Goal: Transaction & Acquisition: Purchase product/service

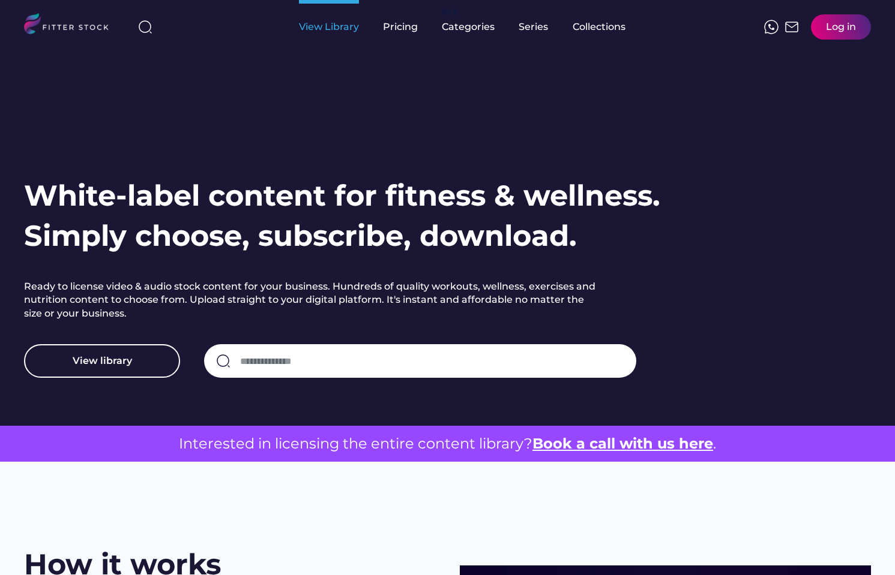
click at [337, 26] on div "View Library" at bounding box center [329, 26] width 60 height 13
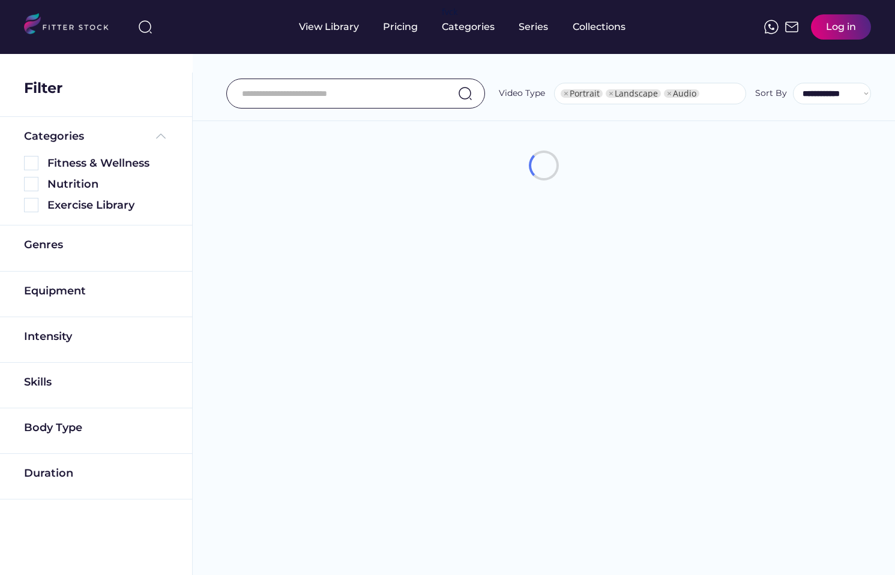
select select "**********"
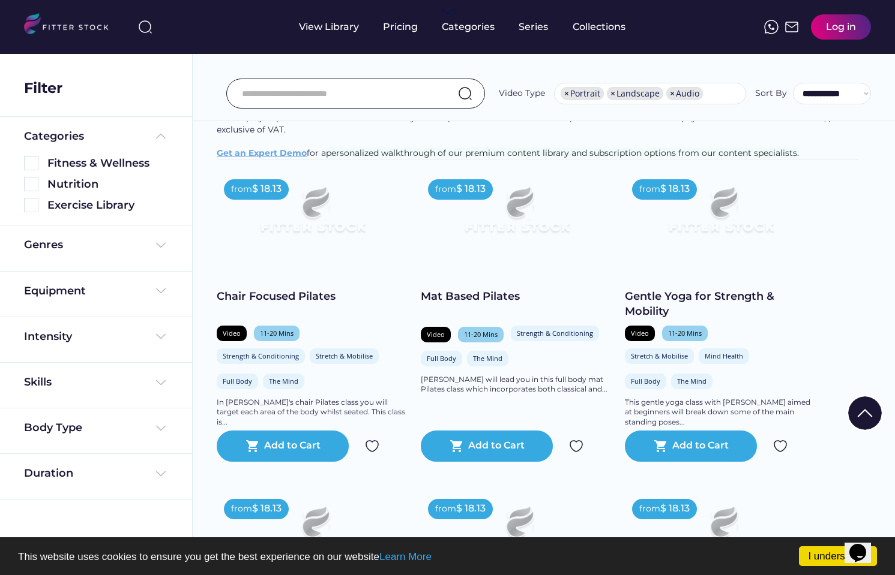
scroll to position [141, 0]
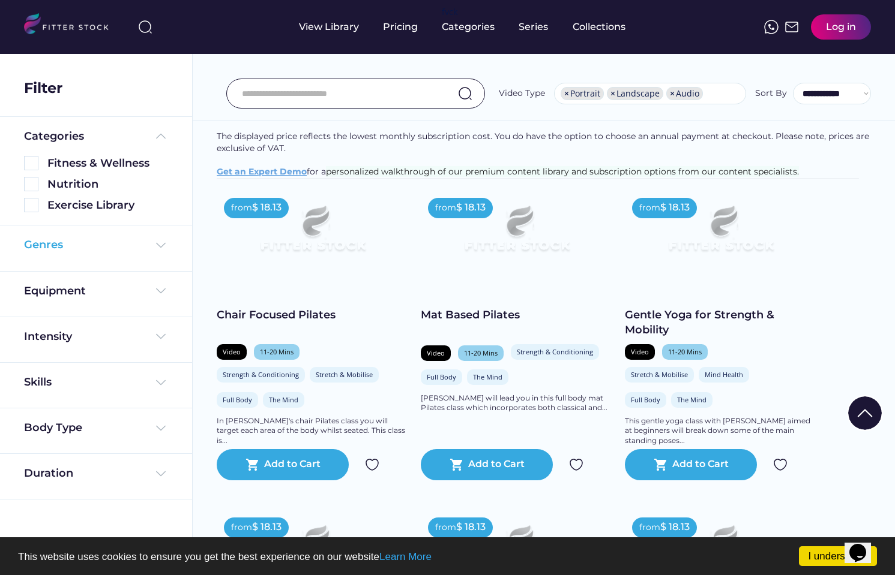
click at [108, 239] on div "Genres" at bounding box center [96, 245] width 144 height 15
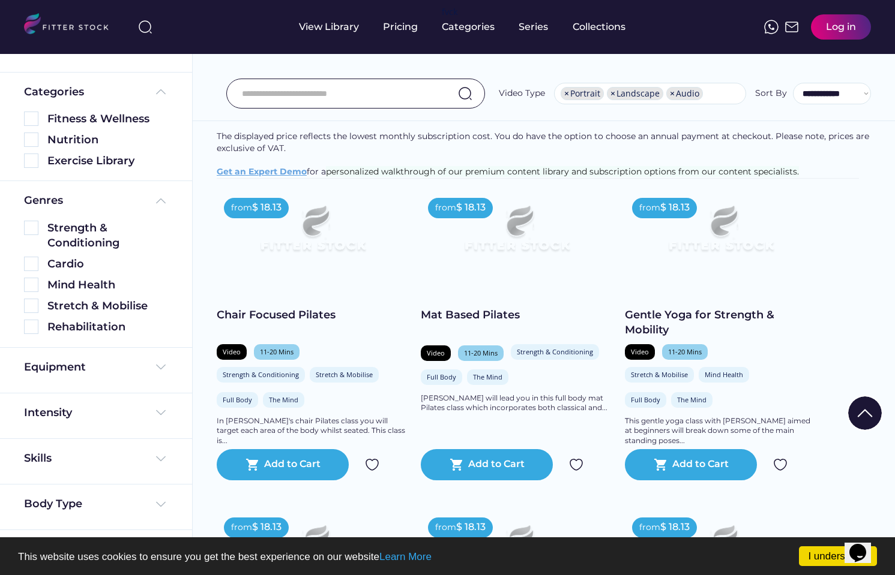
scroll to position [45, 0]
click at [134, 369] on div "Equipment" at bounding box center [96, 366] width 144 height 15
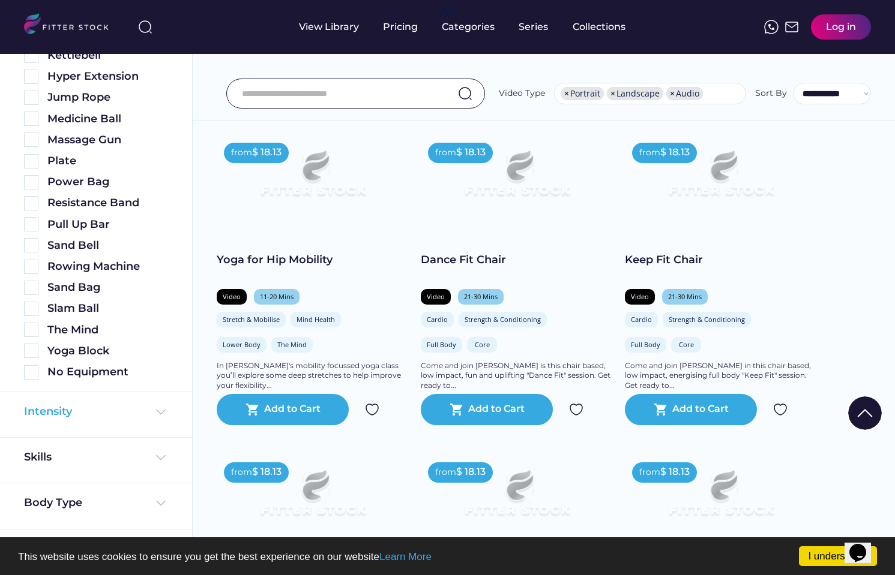
scroll to position [524, 0]
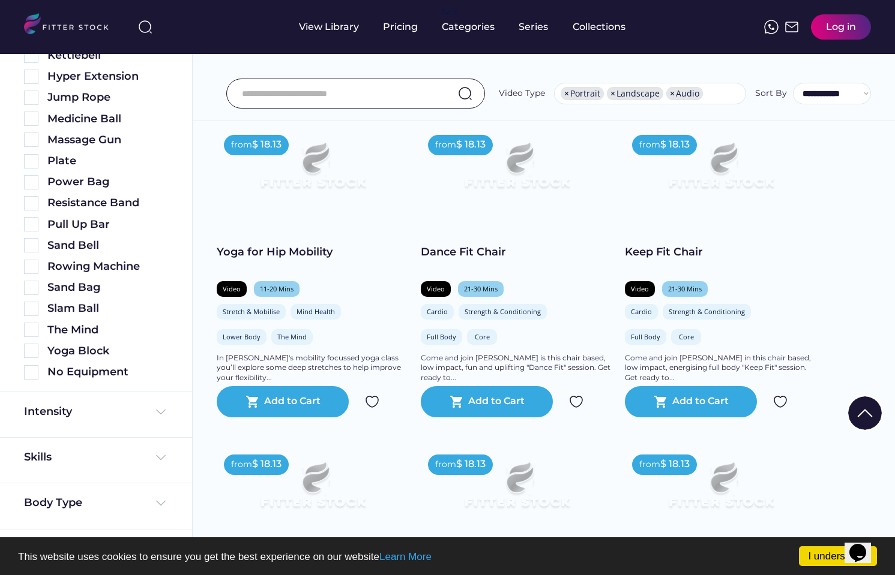
click at [100, 449] on div "Skills" at bounding box center [96, 461] width 192 height 46
click at [100, 458] on div "Skills" at bounding box center [96, 457] width 144 height 15
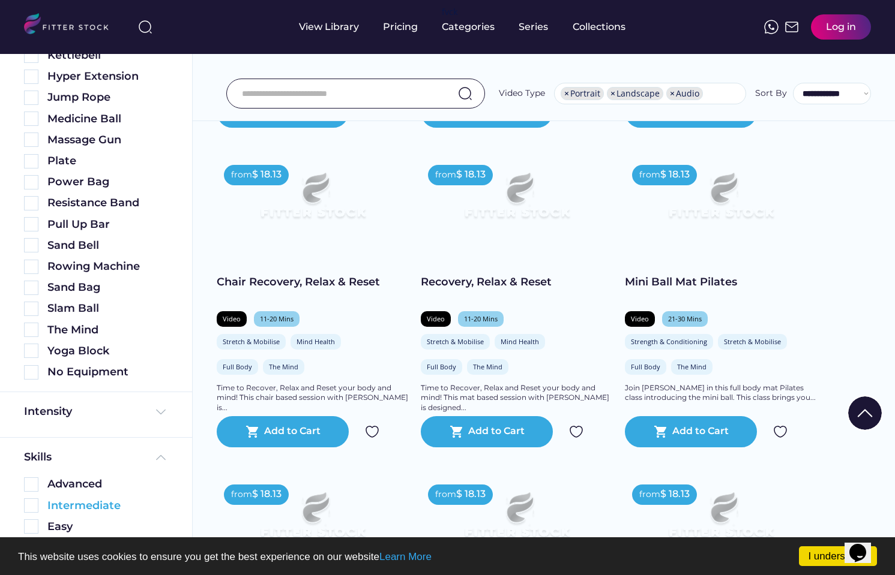
scroll to position [700, 0]
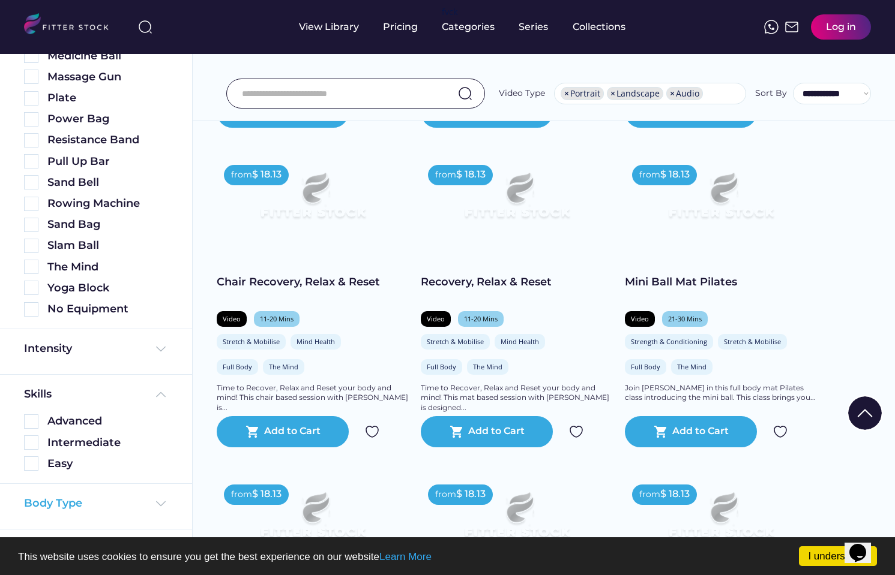
click at [109, 505] on div "Body Type" at bounding box center [96, 503] width 144 height 15
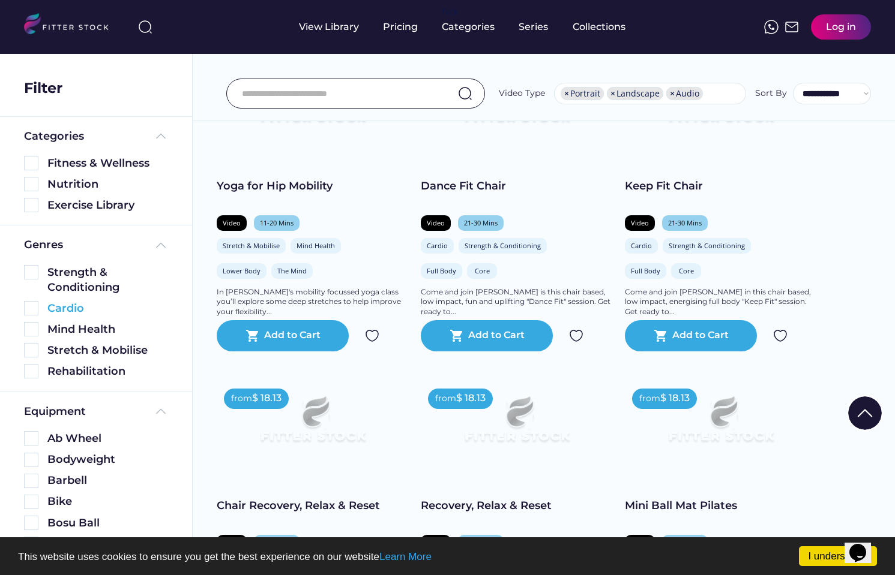
scroll to position [0, 0]
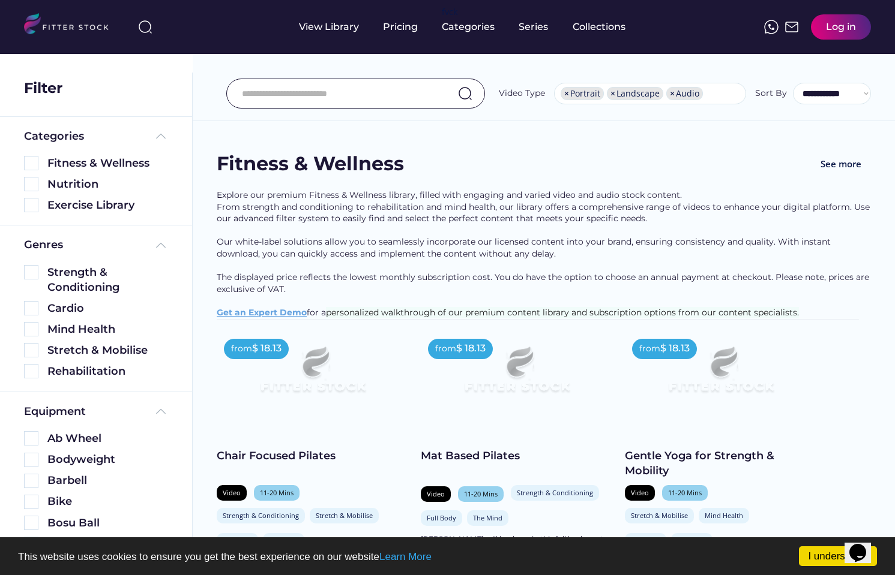
click at [46, 151] on div "Fitness & Wellness" at bounding box center [96, 160] width 144 height 21
click at [47, 162] on div "Fitness & Wellness" at bounding box center [107, 163] width 121 height 15
click at [30, 159] on img at bounding box center [31, 163] width 14 height 14
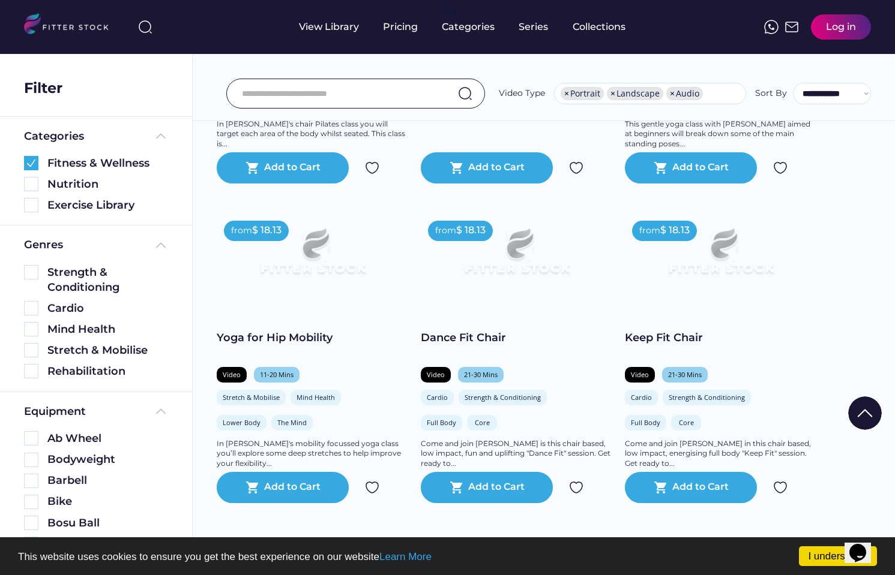
scroll to position [792, 0]
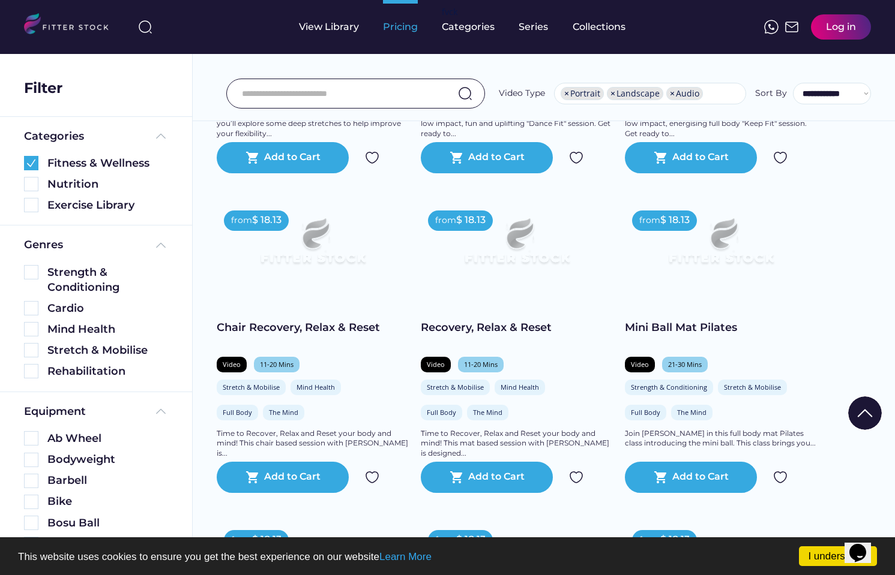
click at [401, 12] on div "Pricing" at bounding box center [400, 27] width 35 height 54
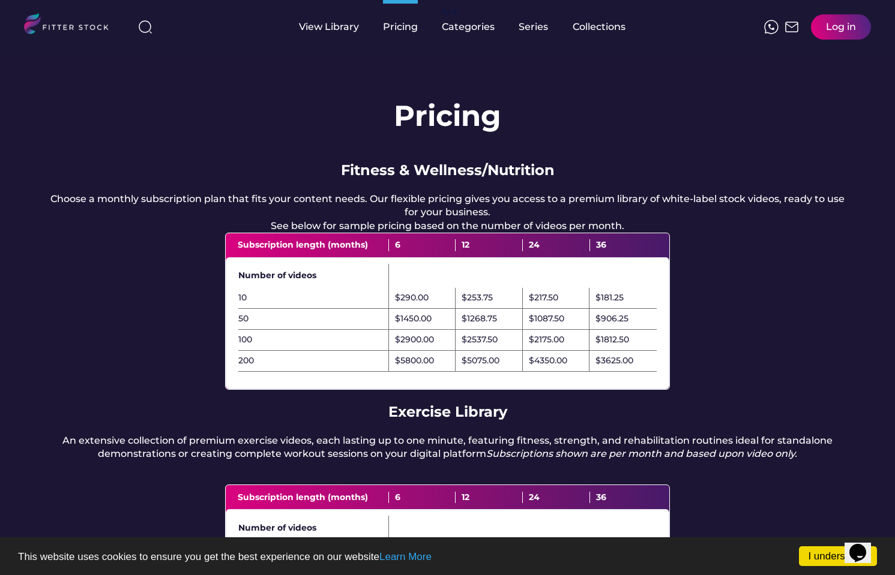
click at [478, 251] on div "12" at bounding box center [488, 245] width 67 height 12
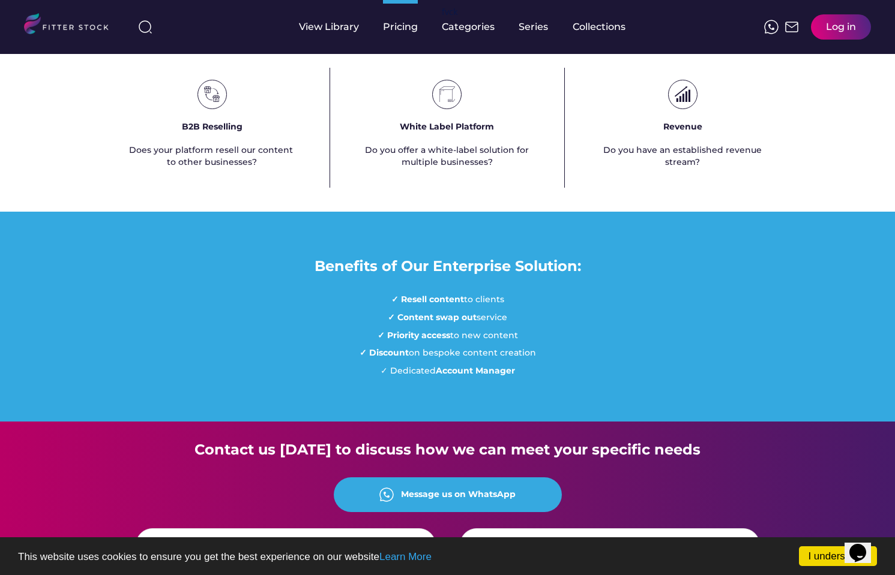
scroll to position [807, 0]
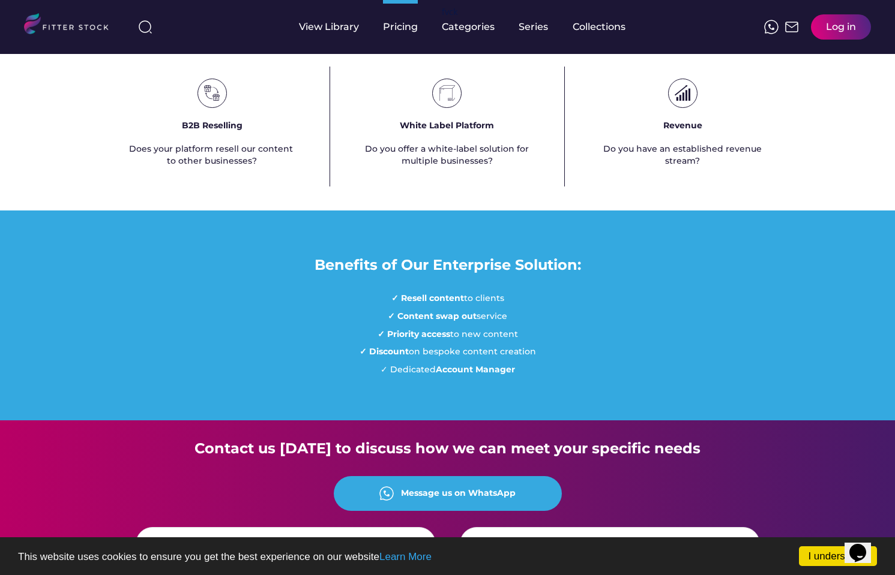
click at [160, 167] on div "Does your platform resell our content to other businesses?" at bounding box center [212, 154] width 166 height 23
click at [224, 167] on div "Does your platform resell our content to other businesses?" at bounding box center [212, 154] width 166 height 23
drag, startPoint x: 367, startPoint y: 184, endPoint x: 496, endPoint y: 206, distance: 130.8
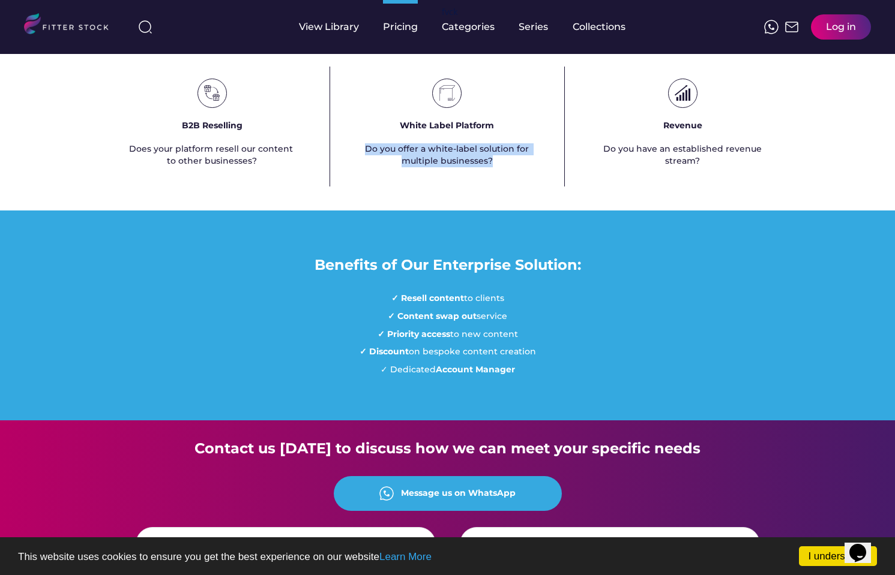
click at [496, 187] on div "White Label Platform Do you offer a white-label solution for multiple businesse…" at bounding box center [447, 127] width 235 height 120
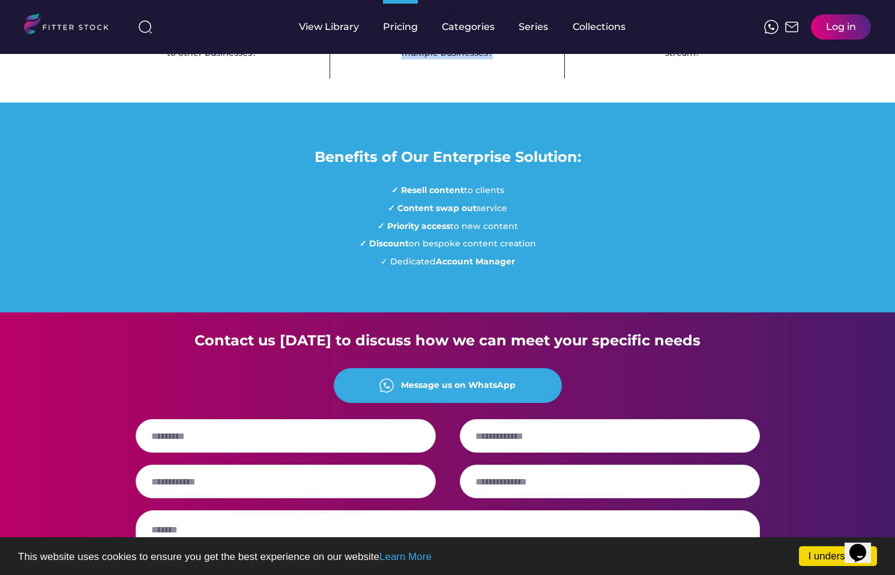
scroll to position [929, 0]
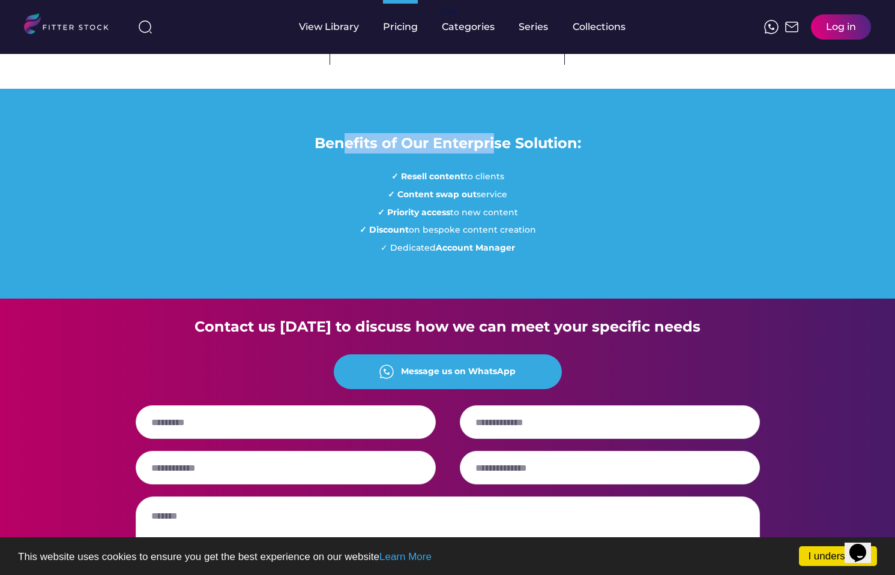
drag, startPoint x: 340, startPoint y: 184, endPoint x: 494, endPoint y: 188, distance: 154.8
click at [494, 154] on div "Benefits of Our Enterprise Solution:" at bounding box center [447, 143] width 266 height 20
drag, startPoint x: 397, startPoint y: 237, endPoint x: 515, endPoint y: 238, distance: 118.8
click at [515, 238] on div "✓ Resell content to clients ✓ Content swap out service ✓ Priority access to new…" at bounding box center [447, 212] width 176 height 83
drag, startPoint x: 388, startPoint y: 251, endPoint x: 561, endPoint y: 263, distance: 173.8
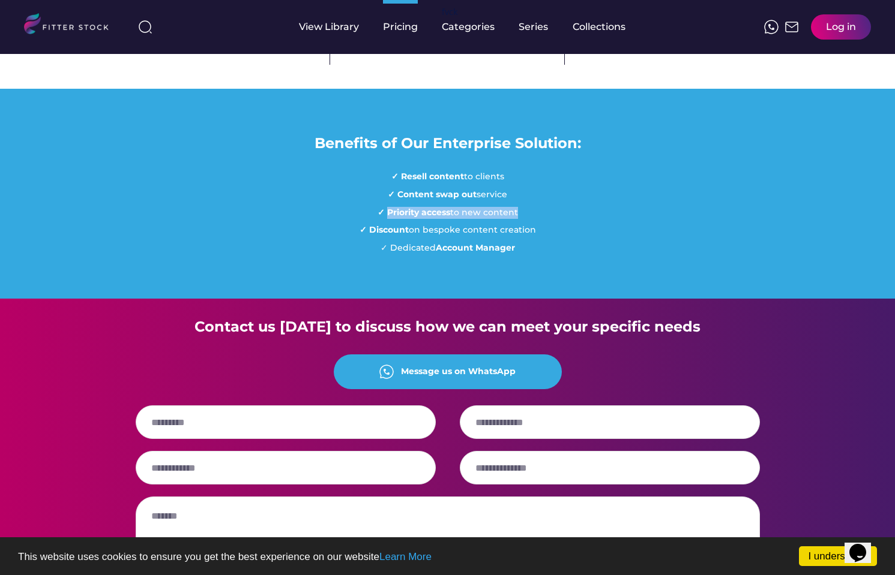
click at [561, 263] on div "Benefits of Our Enterprise Solution: ✓ Resell content to clients ✓ Content swap…" at bounding box center [447, 194] width 895 height 210
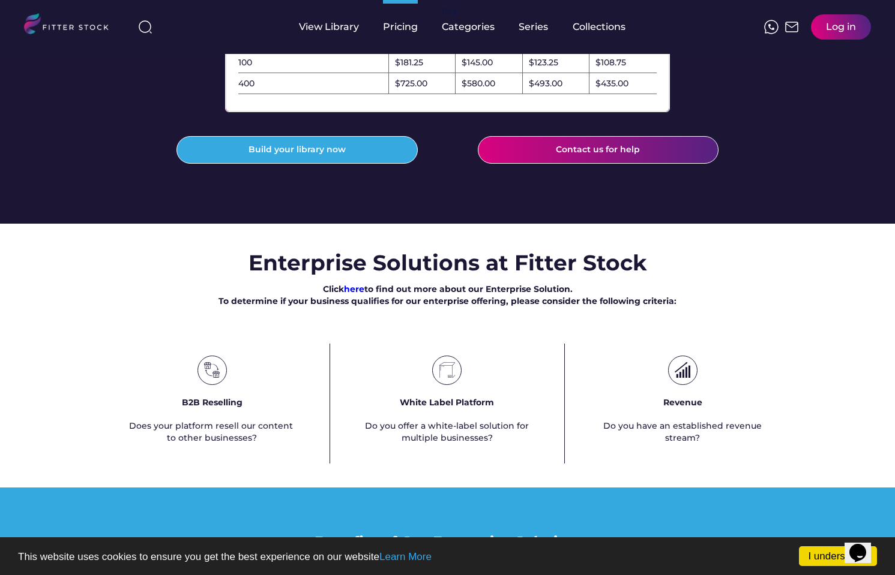
scroll to position [0, 0]
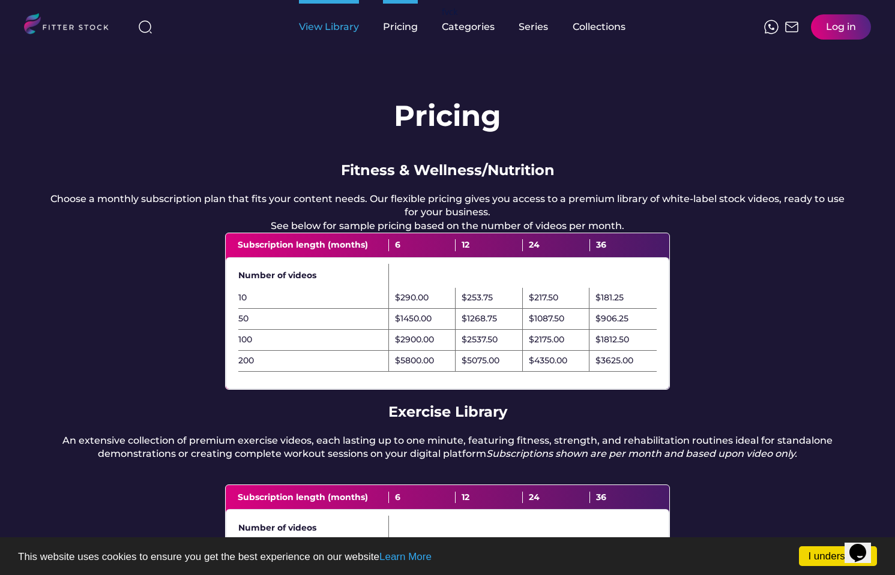
click at [329, 25] on div "View Library" at bounding box center [329, 26] width 60 height 13
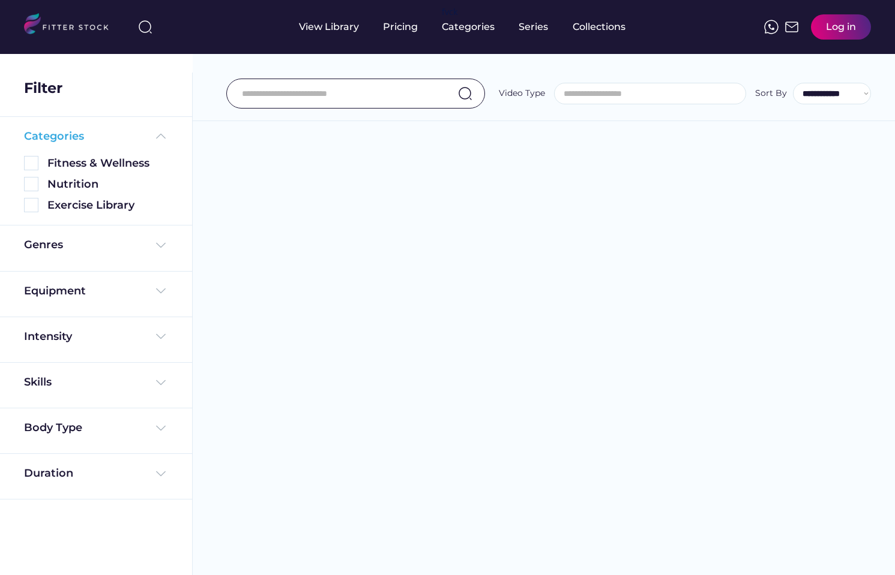
select select
select select "**********"
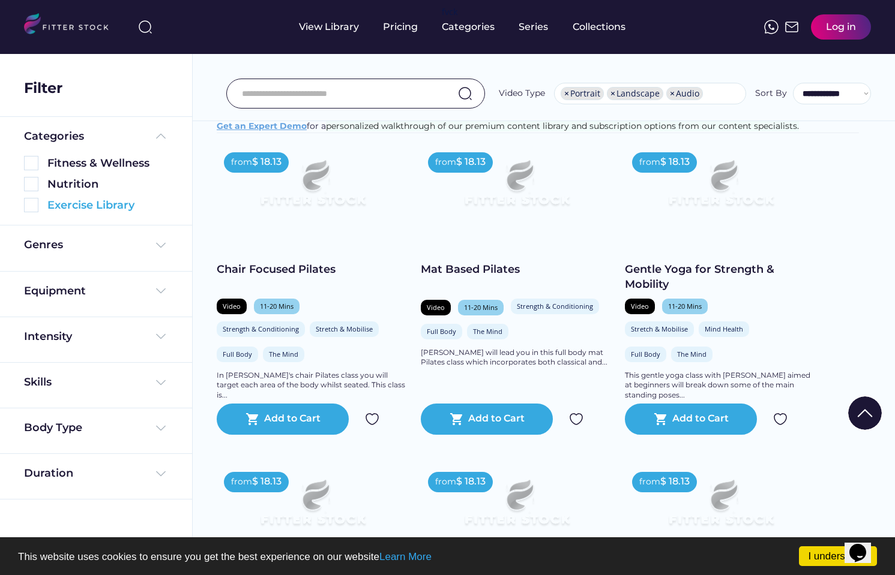
click at [80, 205] on div "Exercise Library" at bounding box center [107, 205] width 121 height 15
click at [29, 208] on img at bounding box center [31, 205] width 14 height 14
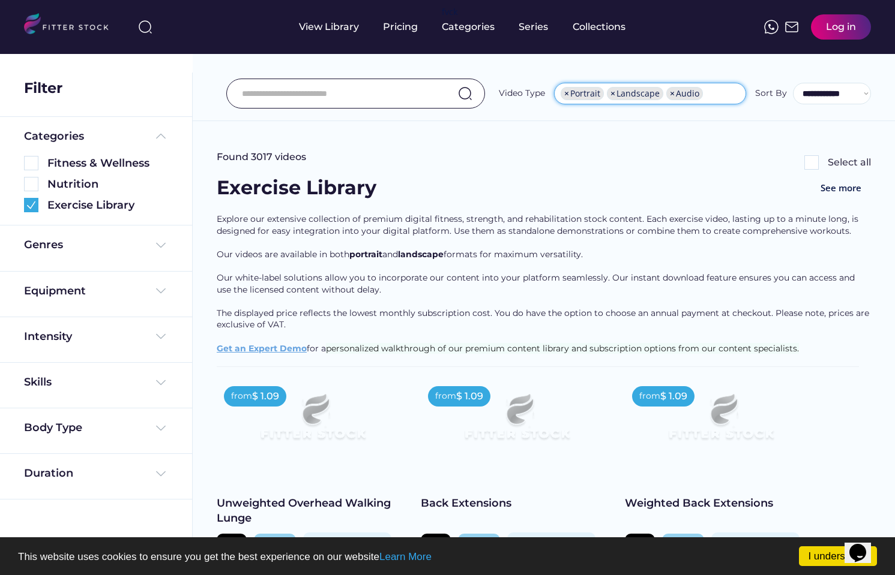
click at [613, 94] on span "×" at bounding box center [612, 93] width 5 height 8
select select "**********"
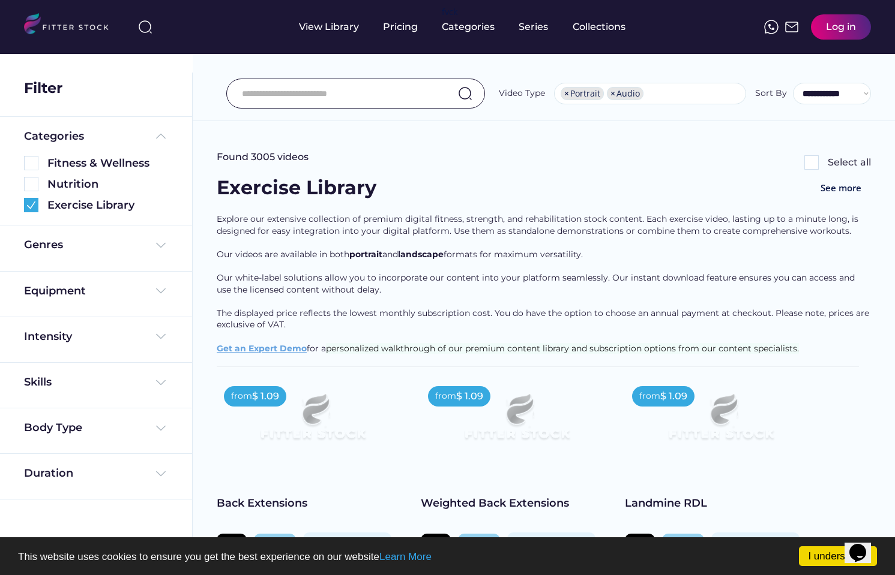
click at [299, 89] on input "input" at bounding box center [340, 93] width 197 height 25
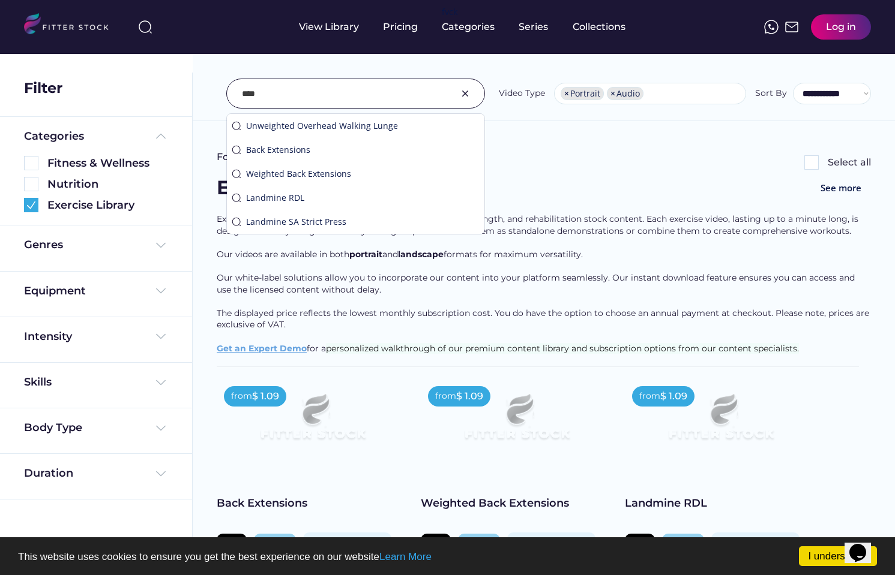
type input "****"
click at [27, 209] on img at bounding box center [31, 205] width 14 height 14
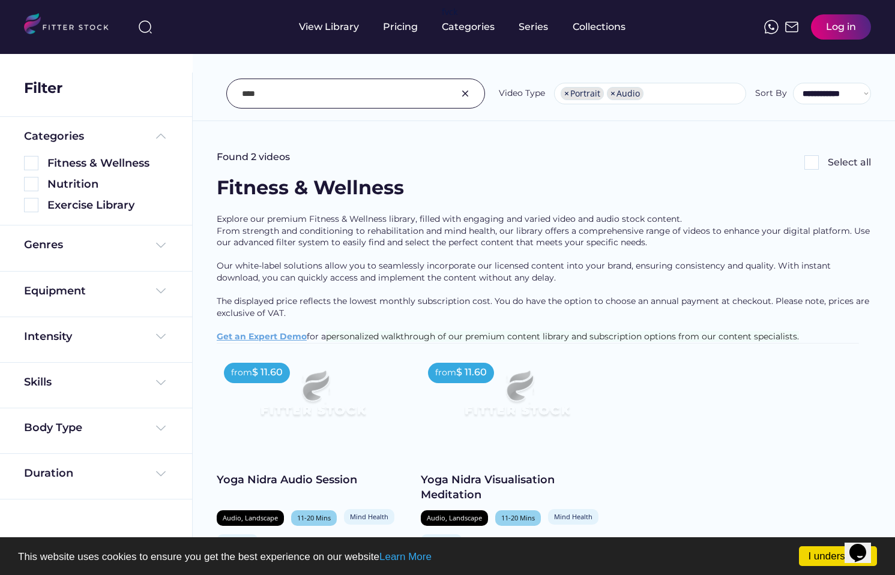
click at [293, 101] on input "input" at bounding box center [340, 93] width 197 height 25
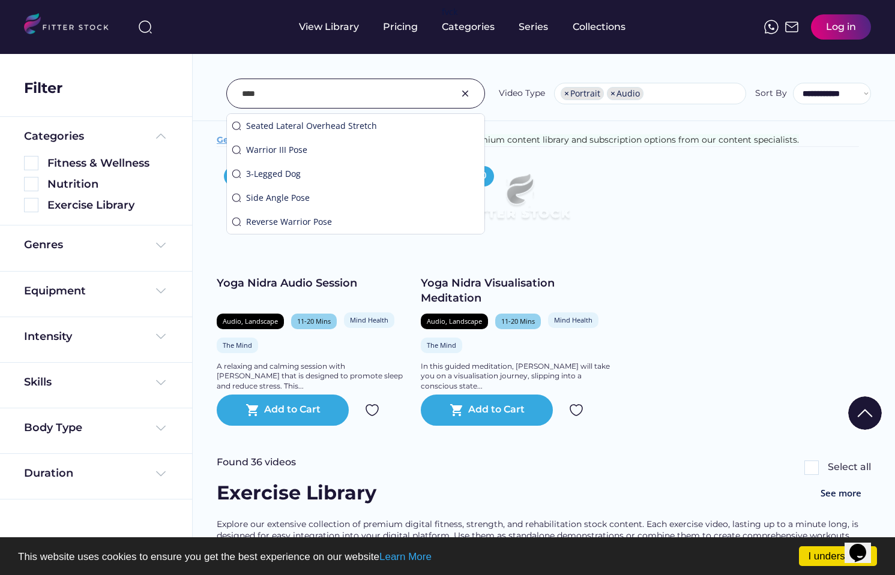
scroll to position [215, 0]
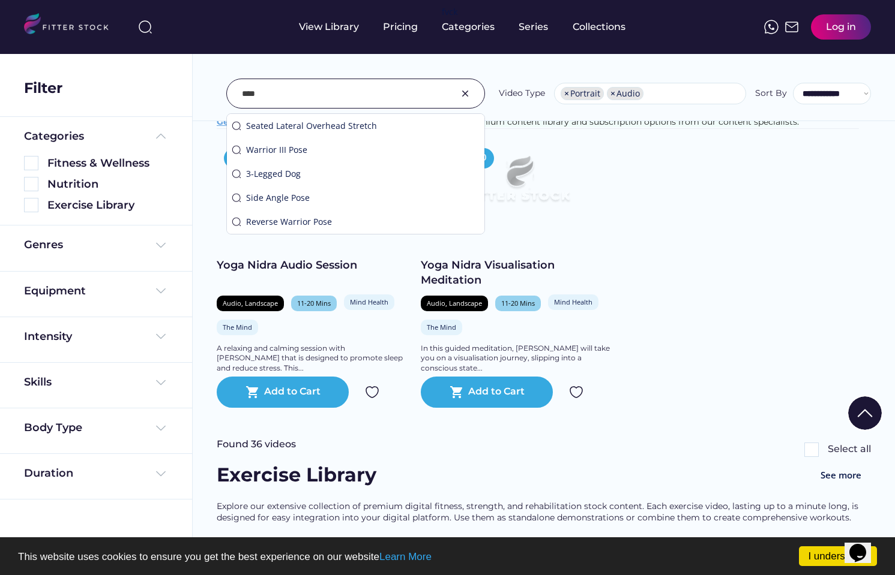
click at [725, 322] on div "from $ 11.60 Yoga Nidra Audio Session Audio, Landscape 11-20 Mins Mind Health S…" at bounding box center [544, 274] width 654 height 267
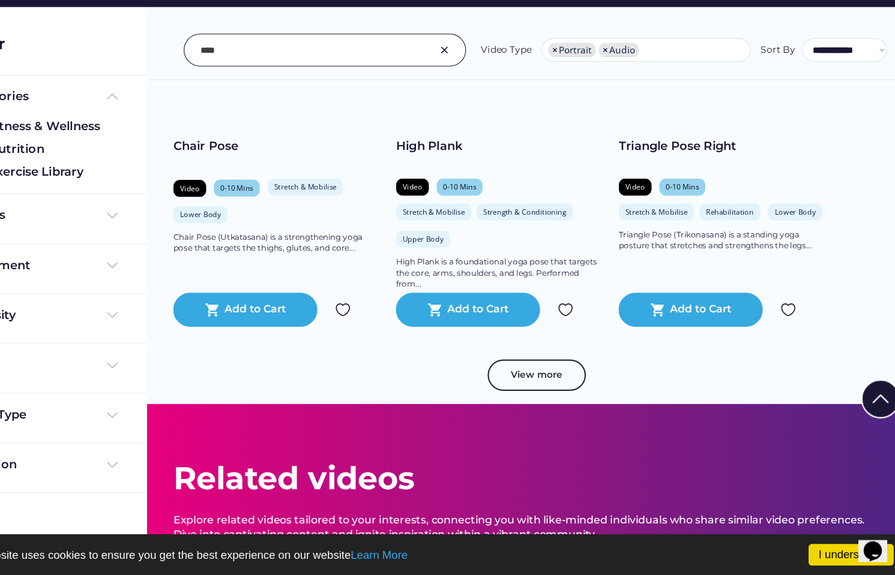
scroll to position [2606, 0]
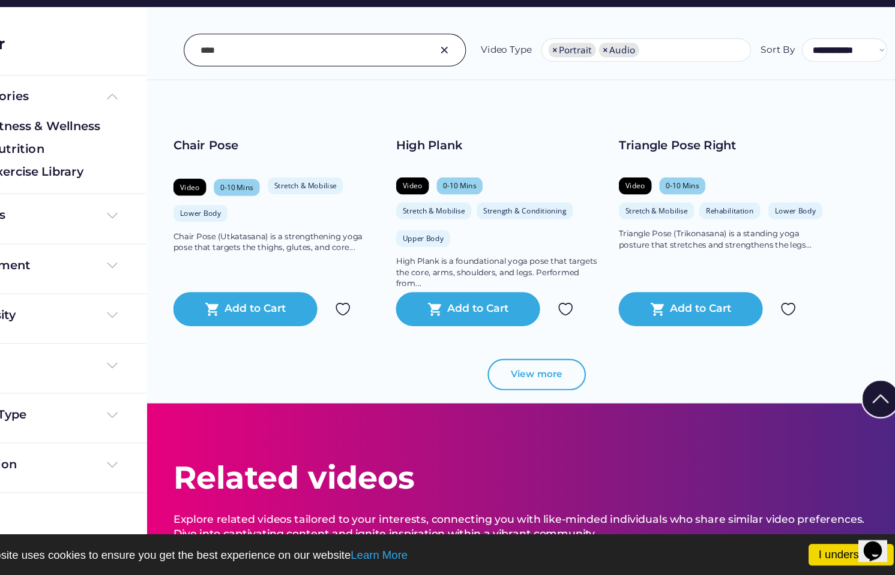
click at [556, 406] on button "View more" at bounding box center [550, 391] width 90 height 29
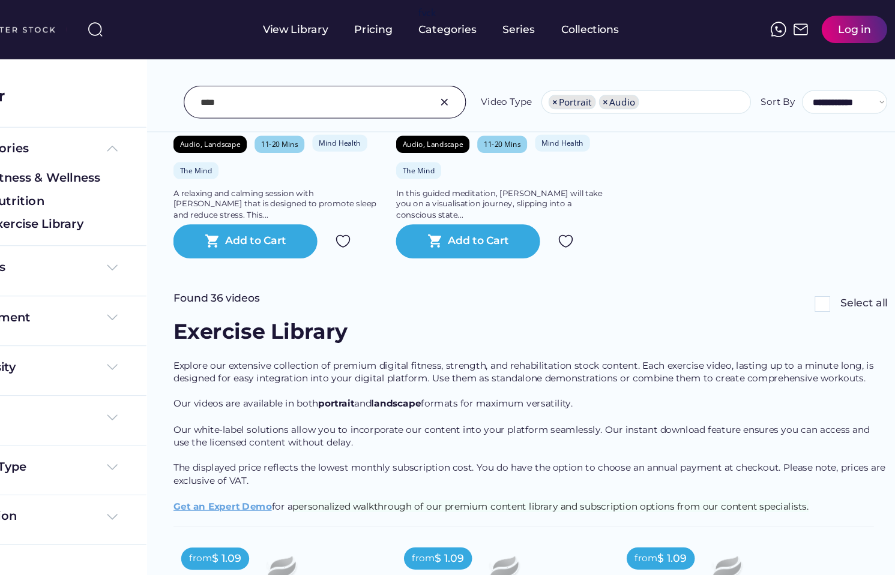
scroll to position [0, 0]
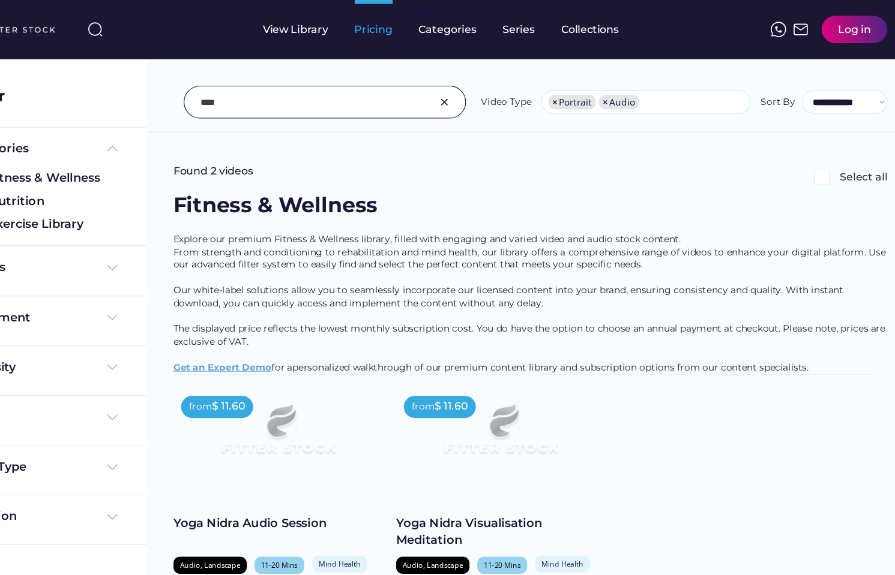
click at [400, 28] on div "Pricing" at bounding box center [400, 26] width 35 height 13
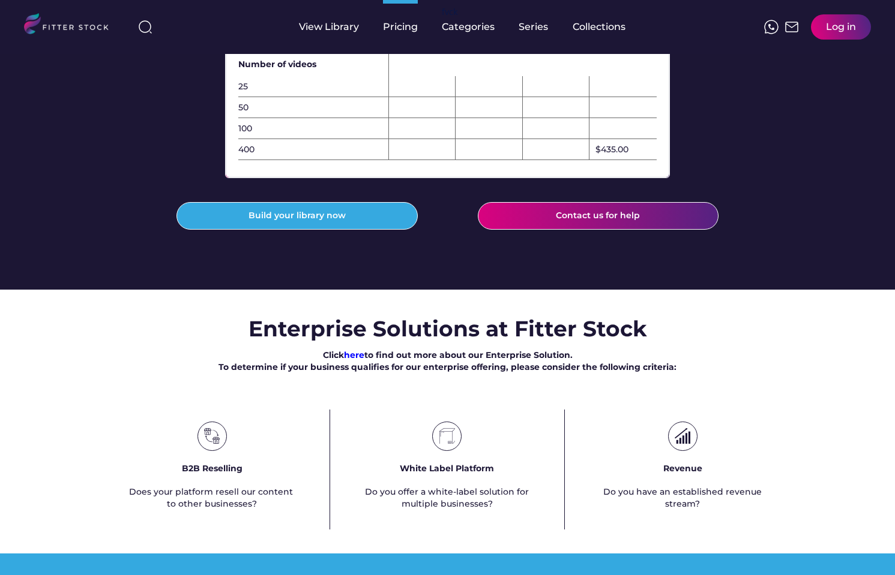
scroll to position [476, 0]
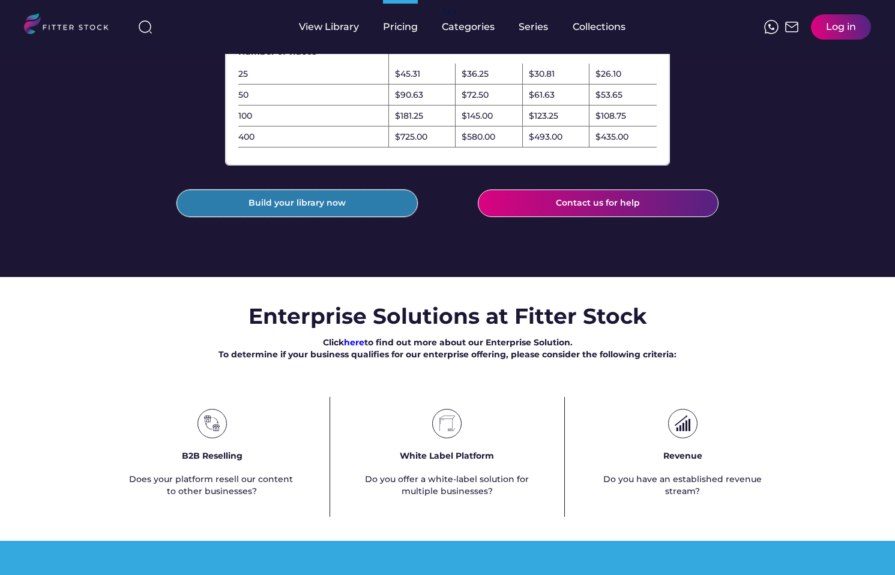
click at [272, 217] on button "Build your library now" at bounding box center [296, 204] width 241 height 28
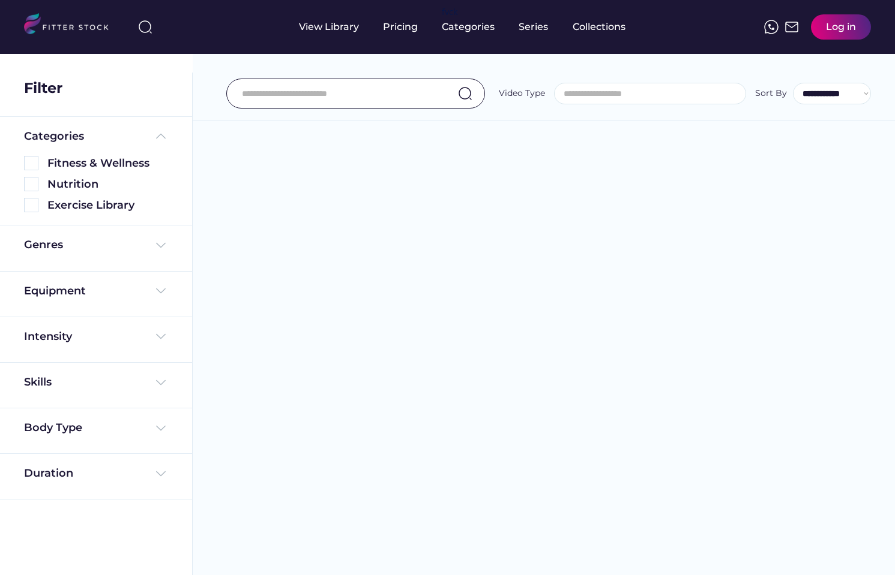
select select
select select "**********"
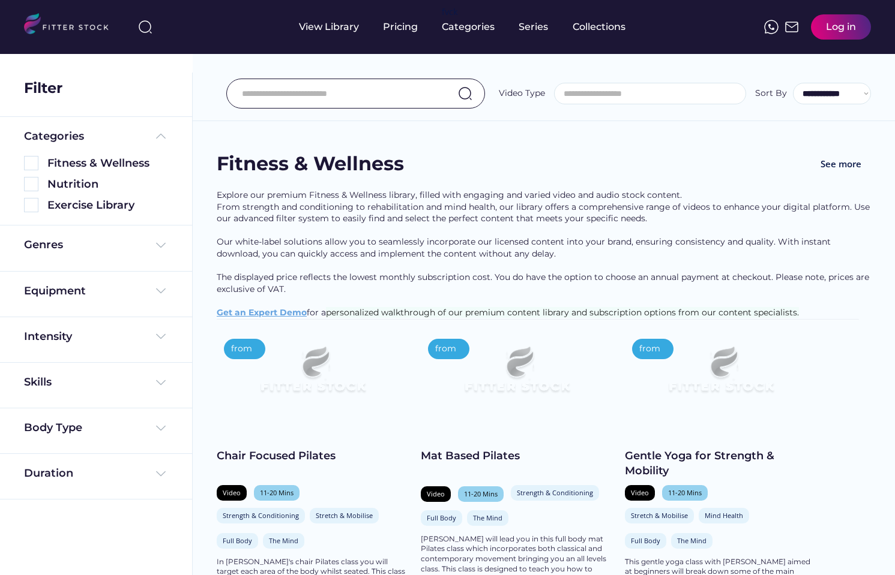
scroll to position [20, 0]
select select "**********"
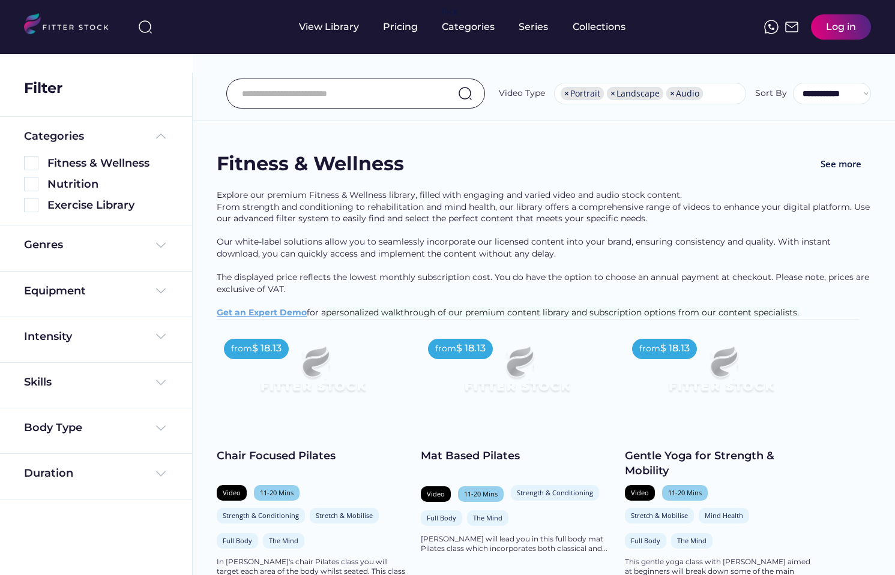
click at [287, 83] on input "input" at bounding box center [340, 93] width 197 height 25
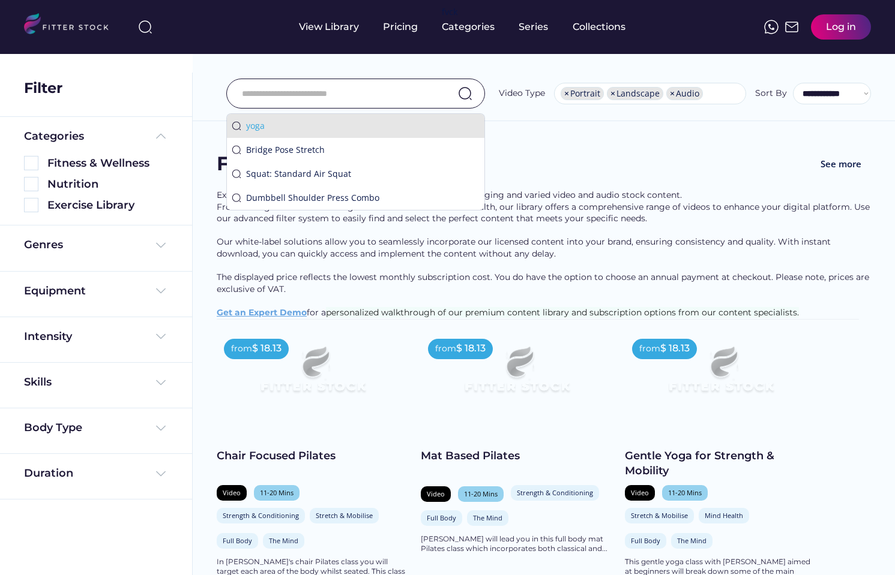
click at [256, 125] on div "yoga" at bounding box center [362, 126] width 233 height 12
type input "****"
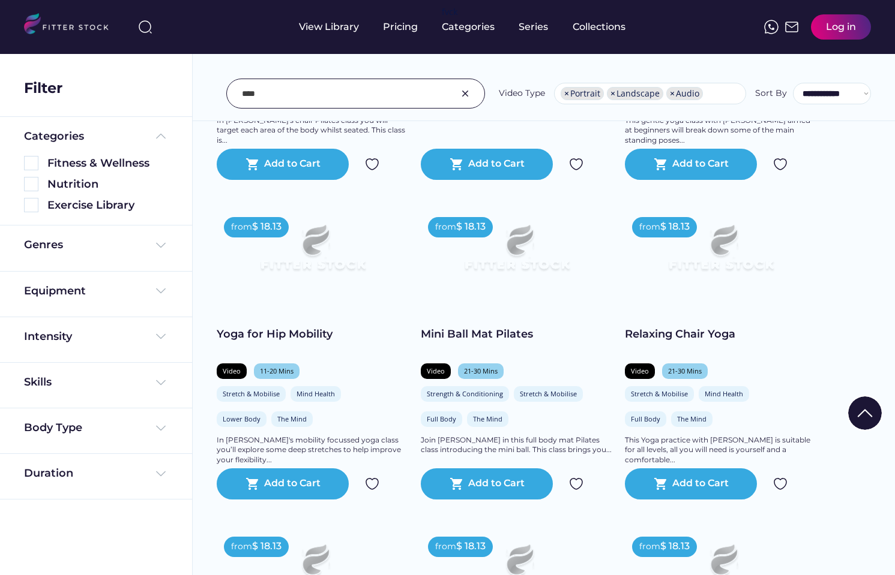
scroll to position [394, 0]
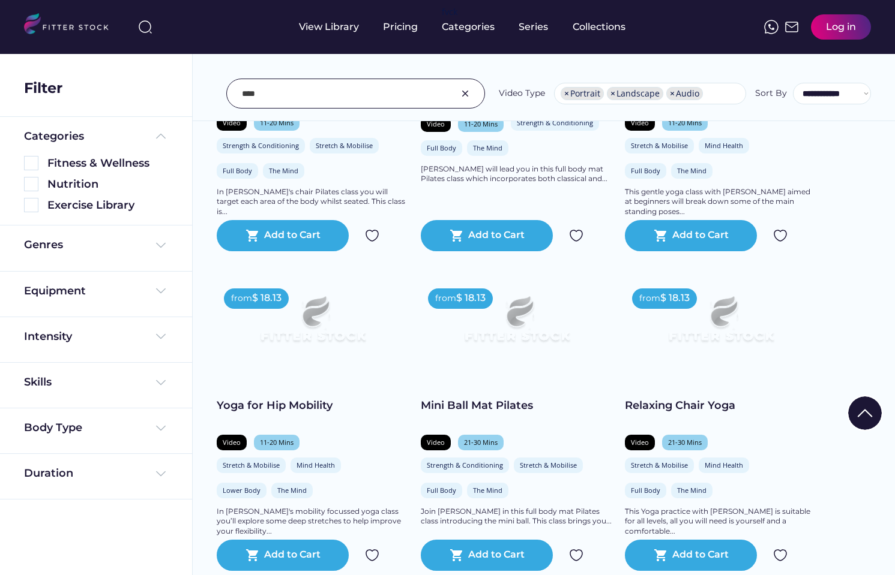
click at [344, 89] on input "input" at bounding box center [340, 93] width 197 height 25
drag, startPoint x: 325, startPoint y: 88, endPoint x: 325, endPoint y: 80, distance: 7.8
click at [325, 88] on input "input" at bounding box center [340, 93] width 197 height 25
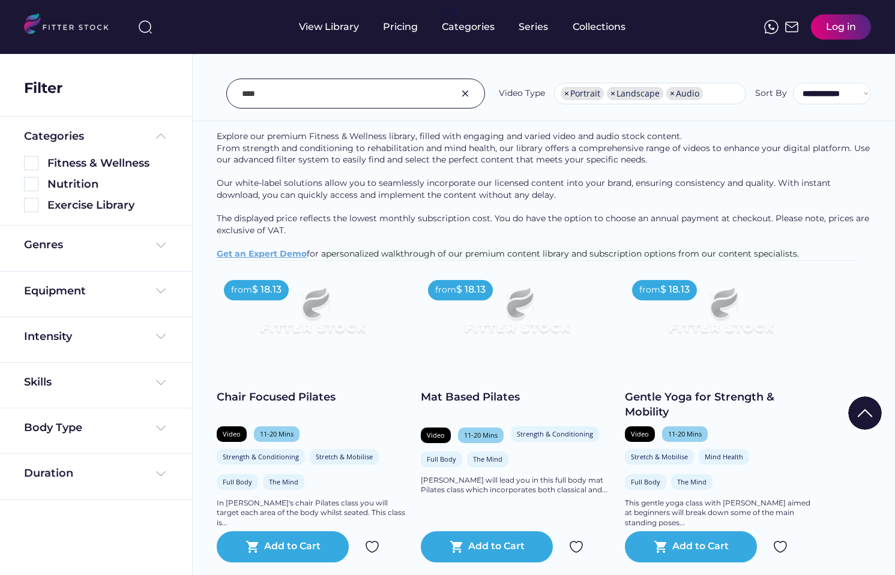
scroll to position [86, 0]
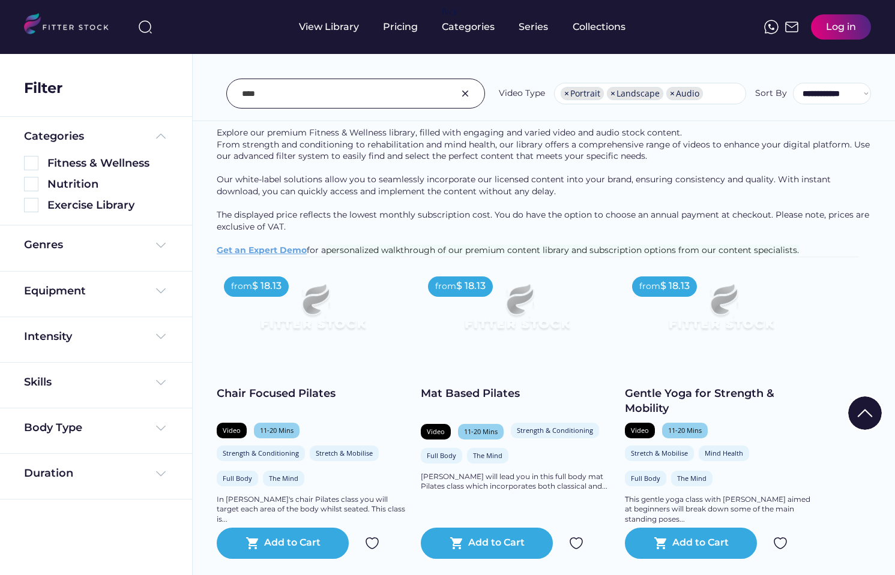
click at [178, 245] on div "Genres" at bounding box center [96, 249] width 192 height 46
click at [160, 242] on img at bounding box center [161, 245] width 14 height 14
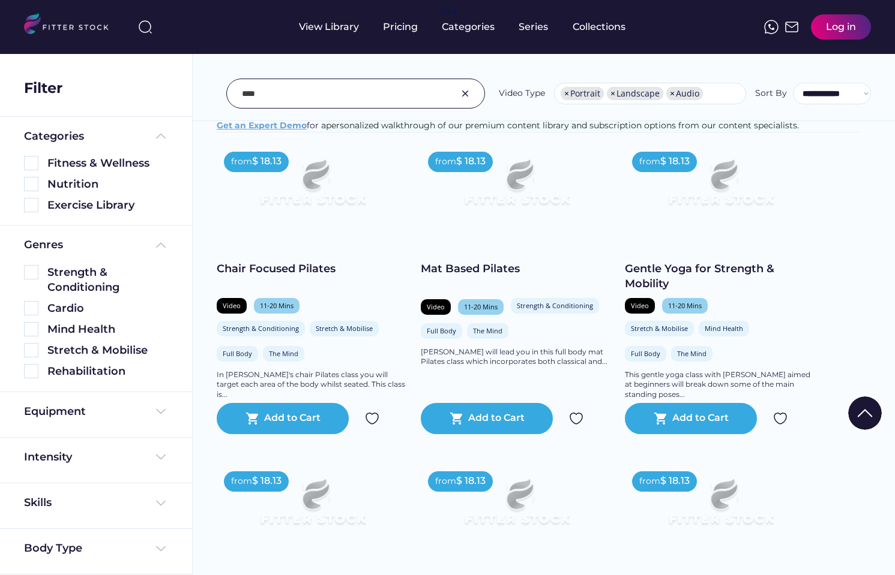
scroll to position [230, 0]
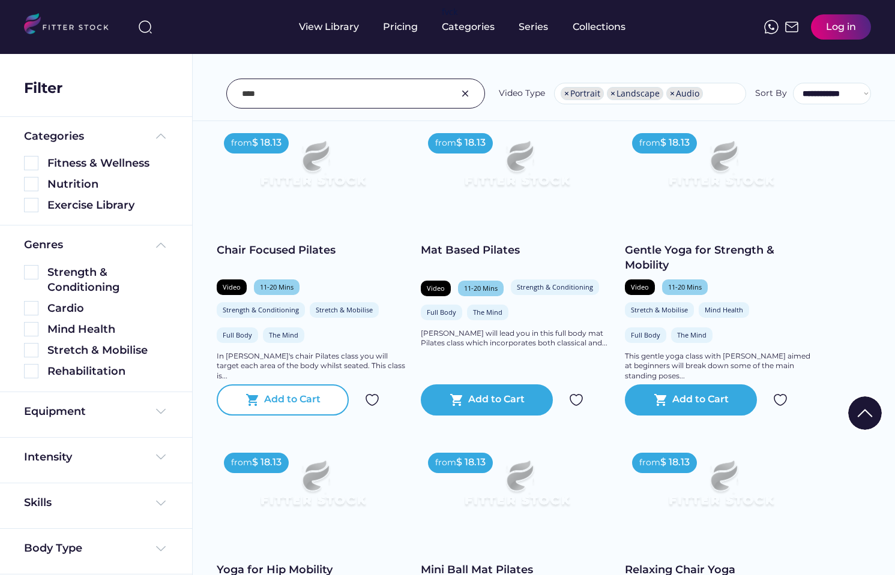
click at [310, 404] on div "Add to Cart" at bounding box center [292, 400] width 56 height 14
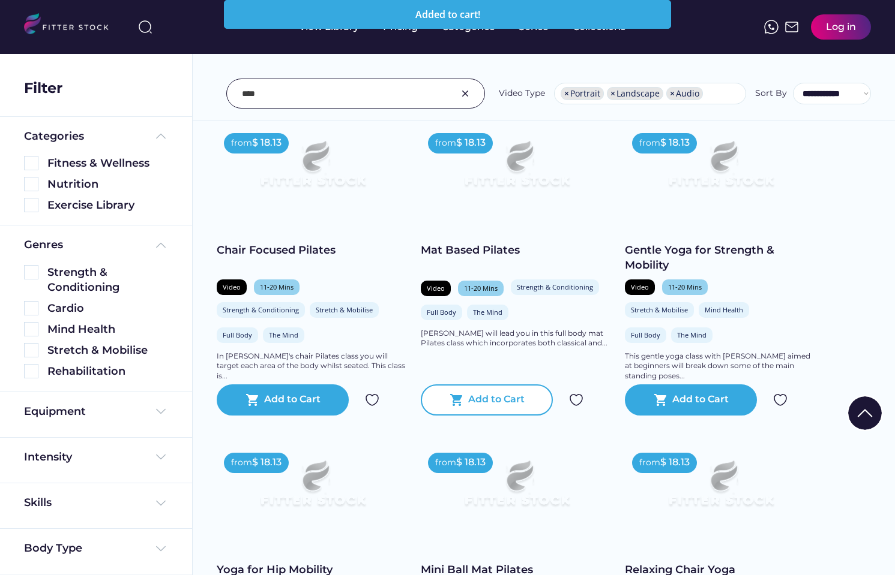
click at [475, 407] on div "Add to Cart" at bounding box center [496, 400] width 56 height 14
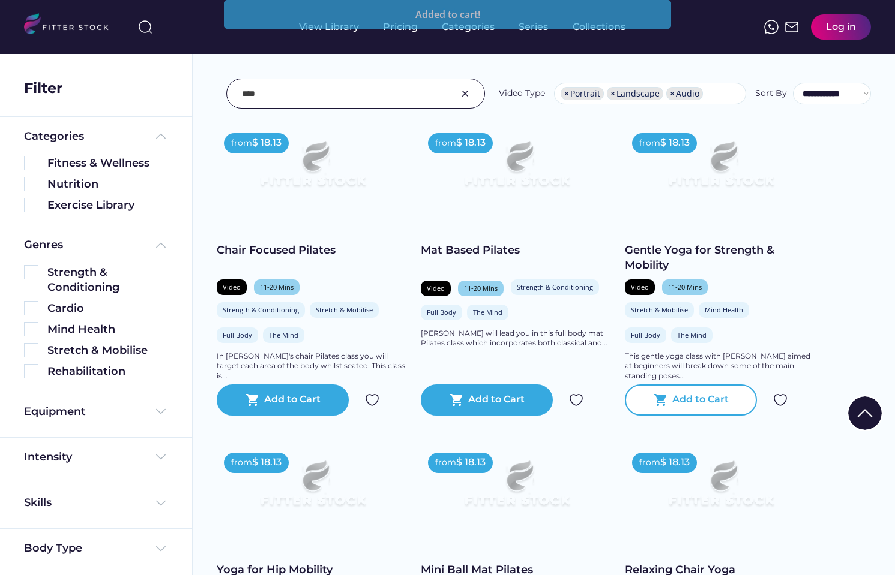
click at [678, 407] on div "Add to Cart" at bounding box center [700, 400] width 56 height 14
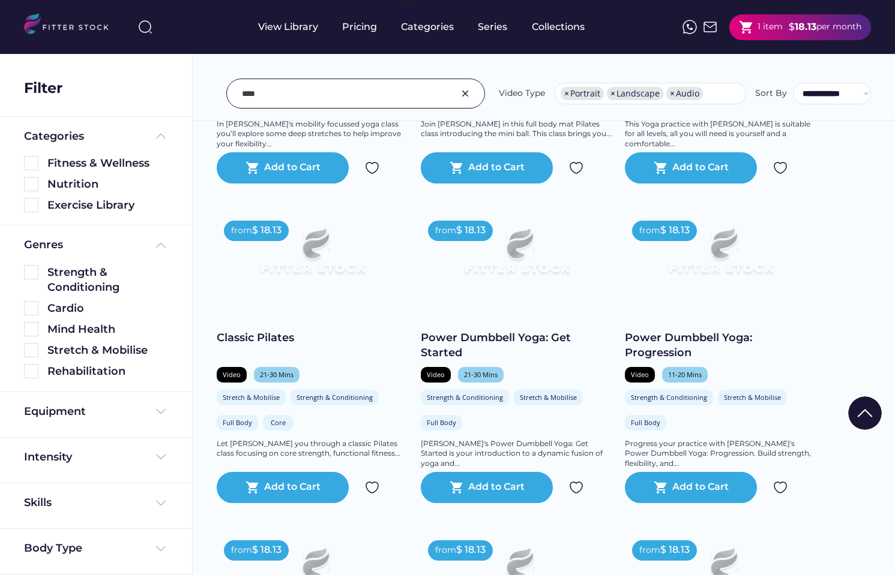
scroll to position [782, 0]
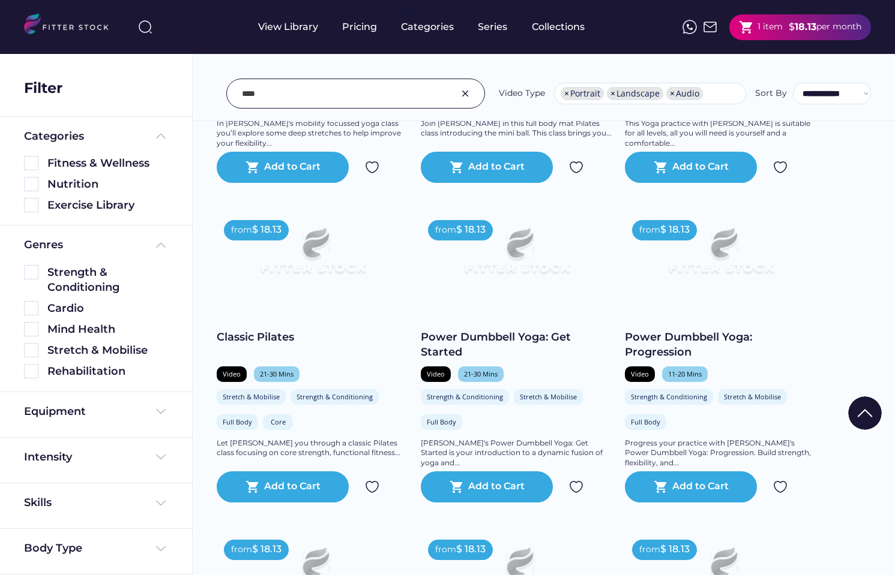
click at [295, 175] on div "Add to Cart" at bounding box center [292, 167] width 56 height 14
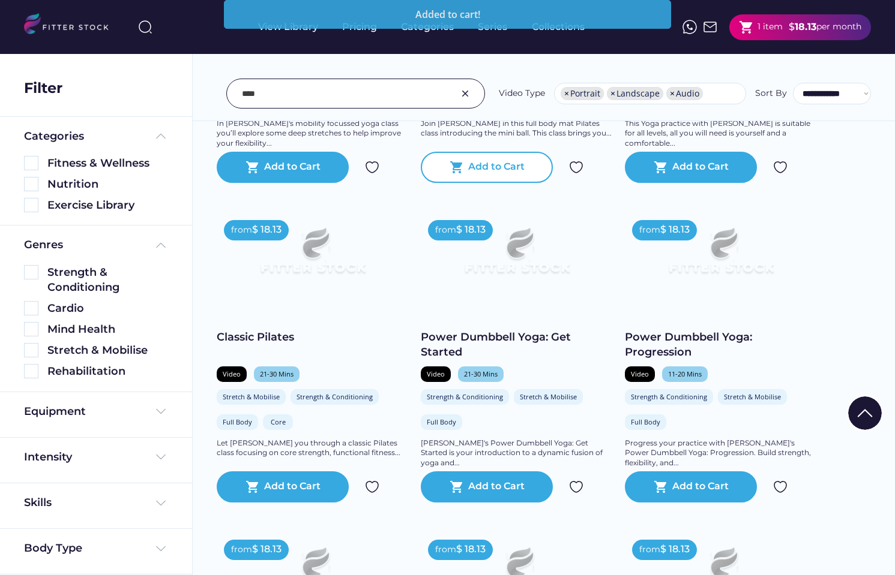
click at [534, 183] on div "shopping_cart Add to Cart" at bounding box center [487, 167] width 132 height 31
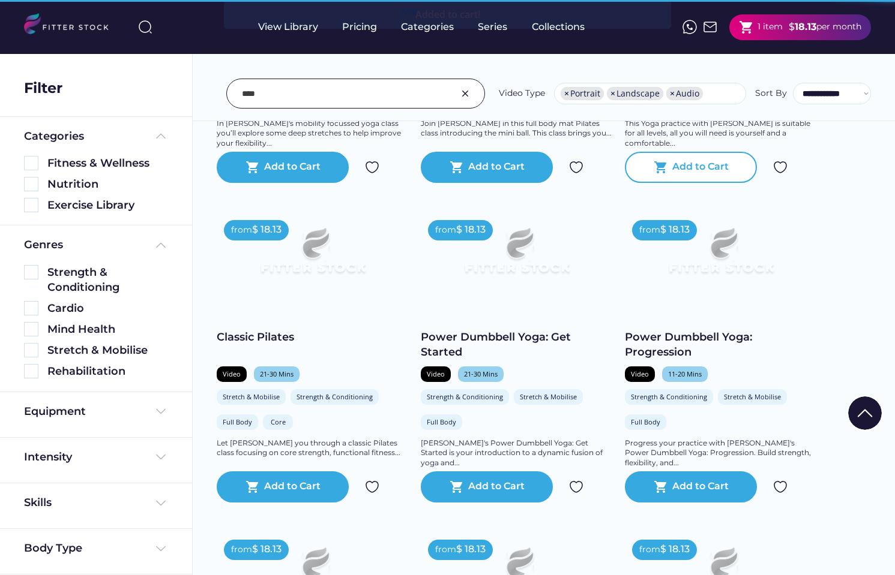
click at [717, 175] on div "Add to Cart" at bounding box center [700, 167] width 56 height 14
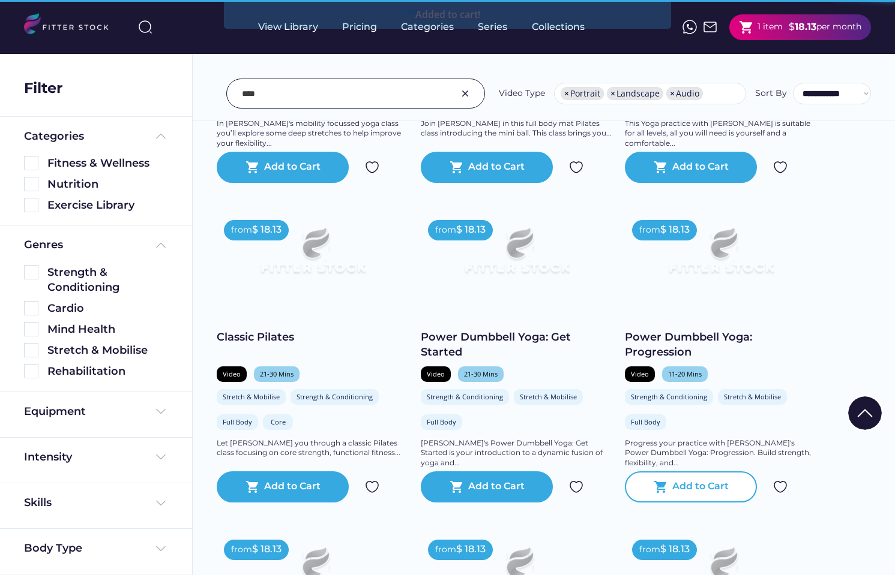
click at [698, 490] on div "shopping_cart Add to Cart" at bounding box center [691, 487] width 132 height 31
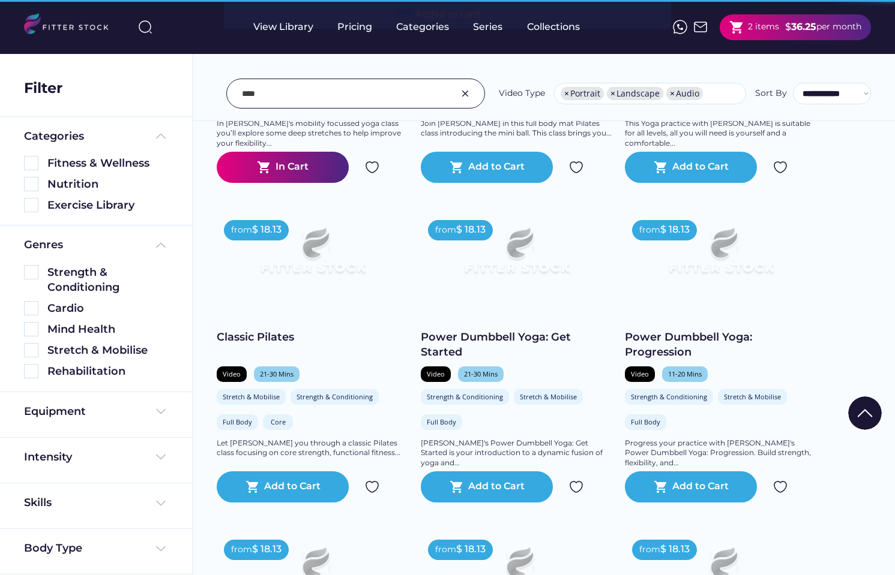
click at [452, 492] on div at bounding box center [448, 503] width 60 height 60
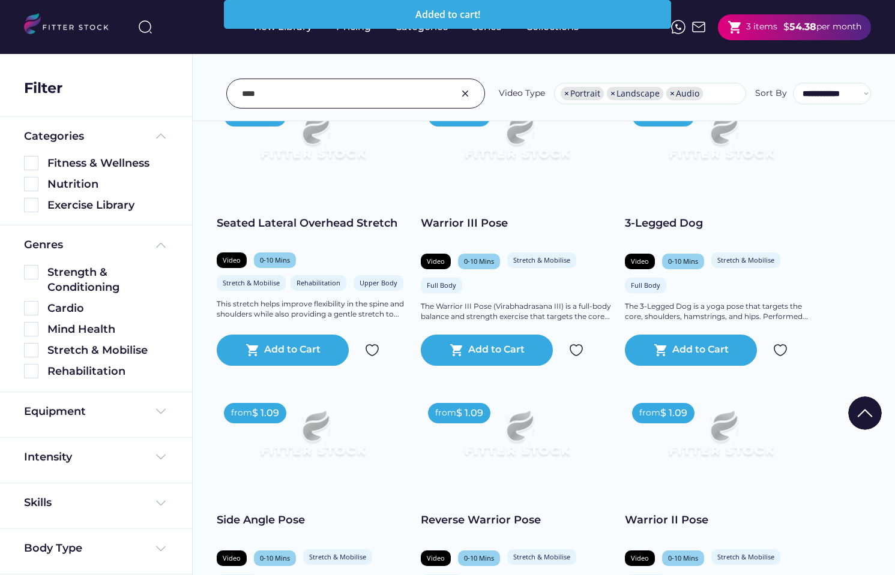
scroll to position [2769, 0]
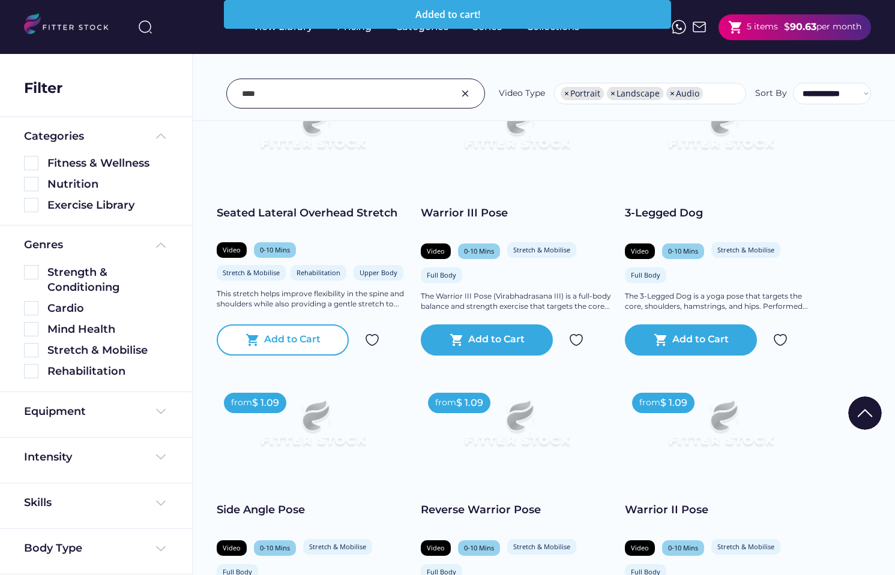
click at [263, 356] on div "shopping_cart Add to Cart" at bounding box center [283, 340] width 132 height 31
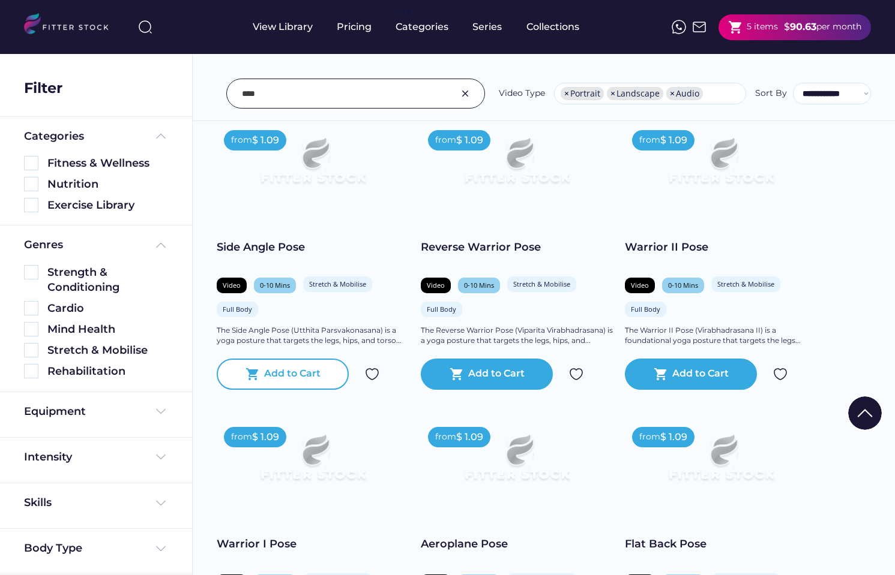
click at [284, 390] on div "shopping_cart Add to Cart" at bounding box center [283, 374] width 132 height 31
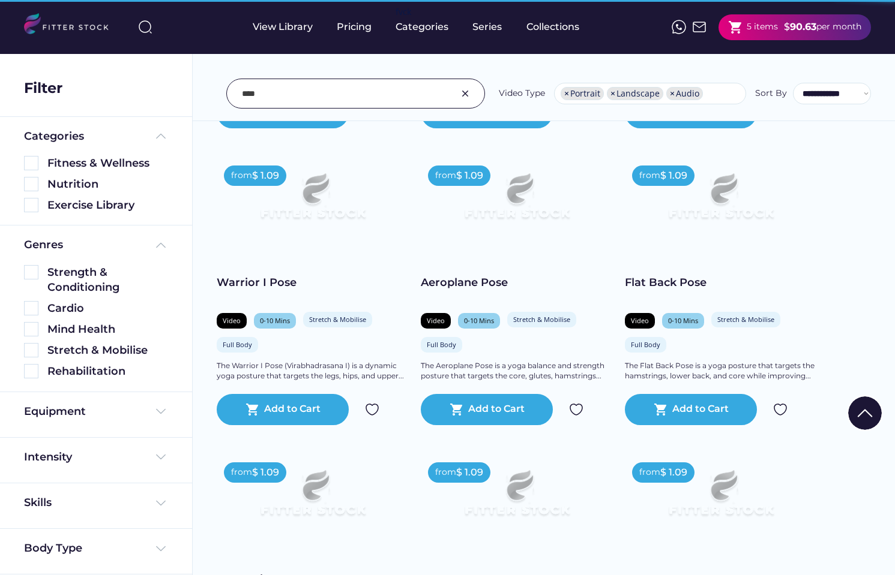
scroll to position [3305, 0]
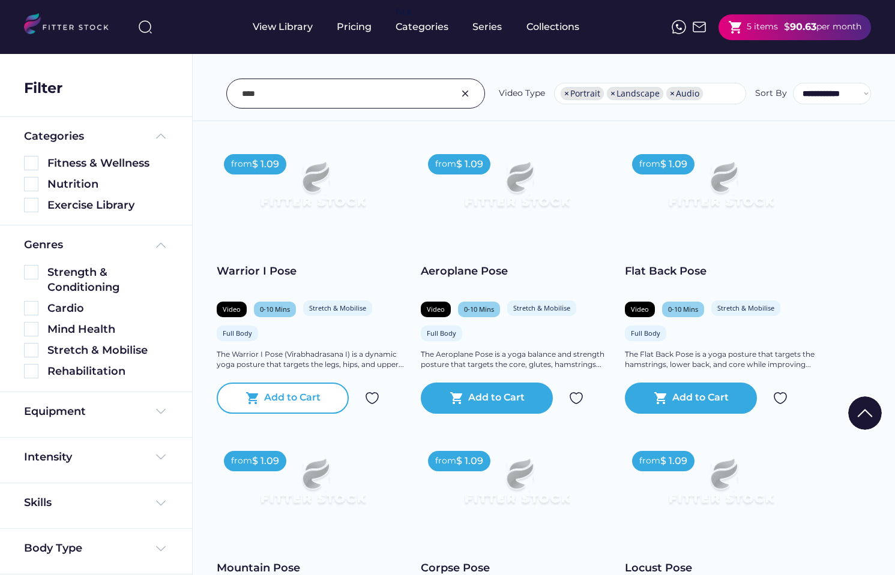
click at [304, 414] on div "shopping_cart Add to Cart" at bounding box center [283, 398] width 132 height 31
click at [751, 28] on div "7 items" at bounding box center [761, 27] width 31 height 12
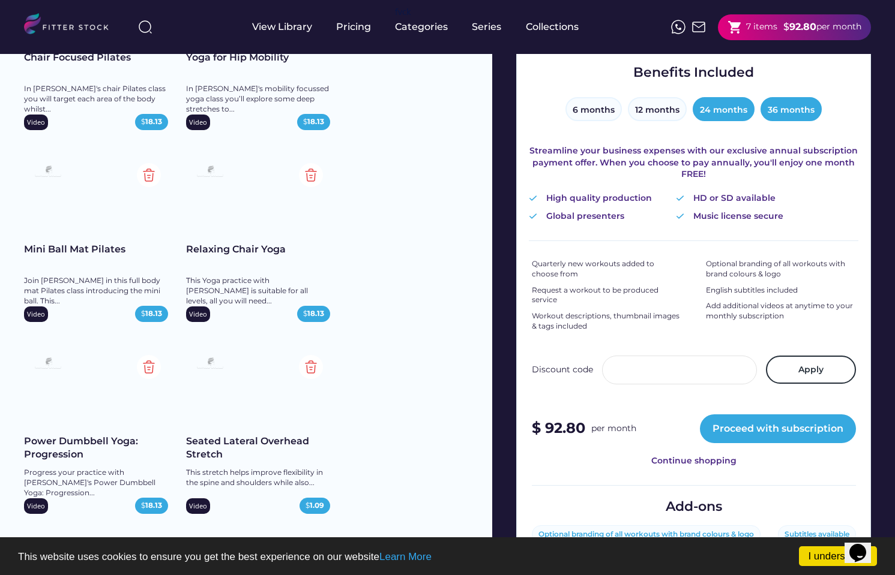
scroll to position [206, 0]
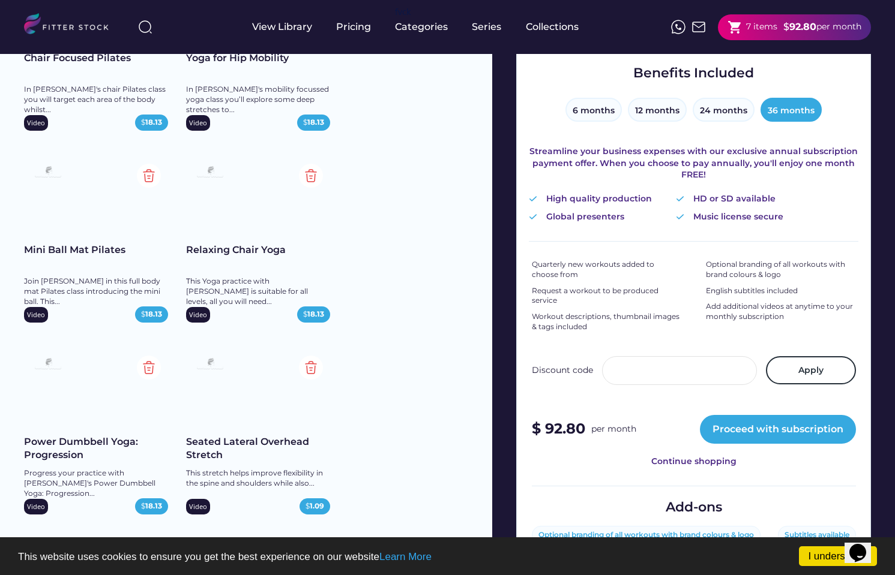
click at [673, 170] on div "Streamline your business expenses with our exclusive annual subscription paymen…" at bounding box center [693, 163] width 329 height 35
click at [728, 108] on button "24 months" at bounding box center [723, 110] width 62 height 24
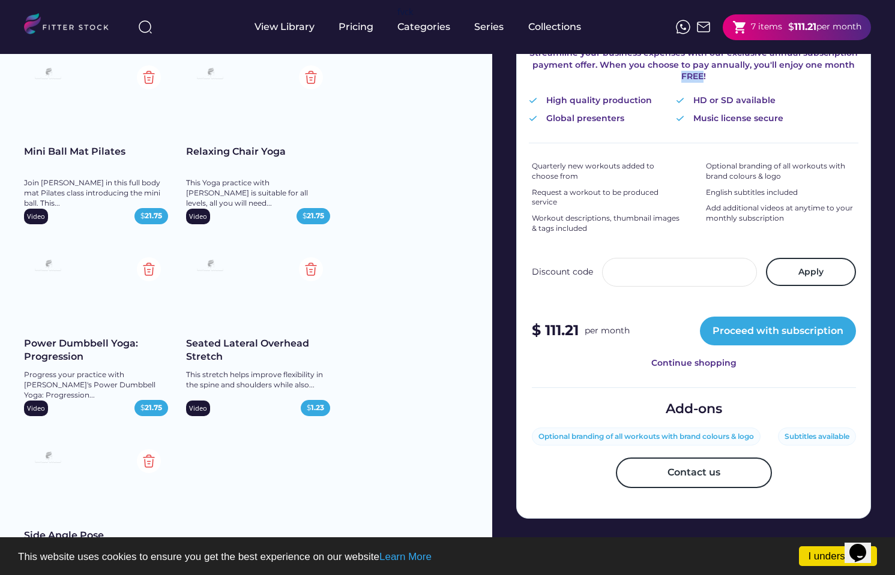
scroll to position [0, 0]
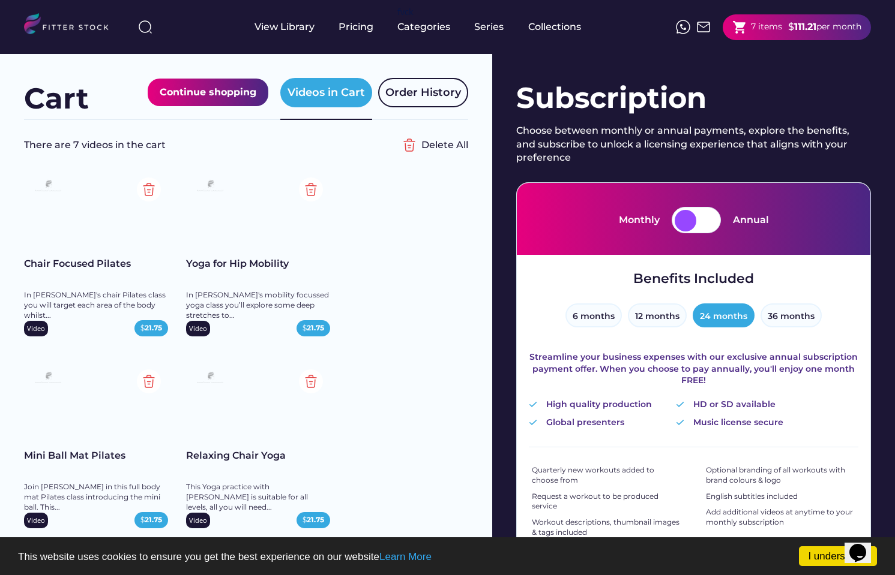
click at [707, 229] on div at bounding box center [707, 221] width 22 height 22
click at [700, 214] on div at bounding box center [707, 221] width 22 height 22
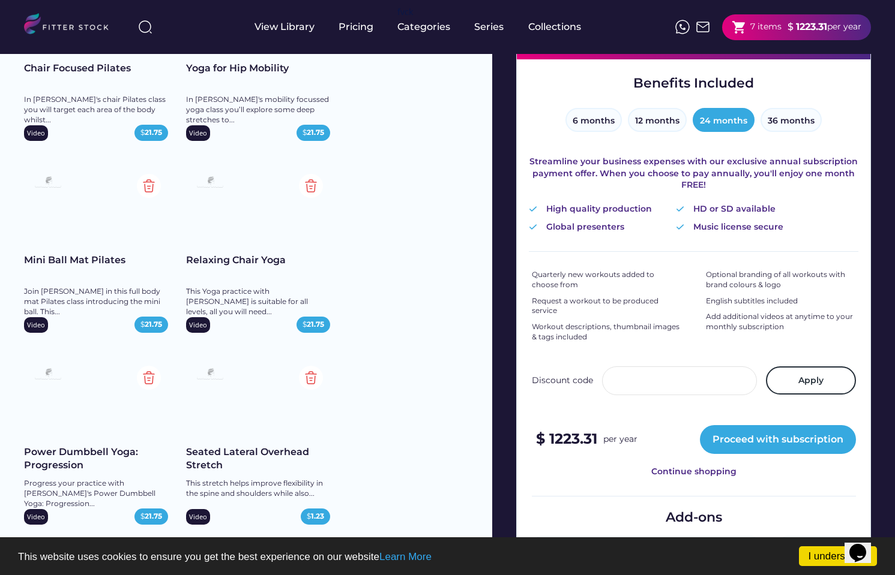
scroll to position [208, 0]
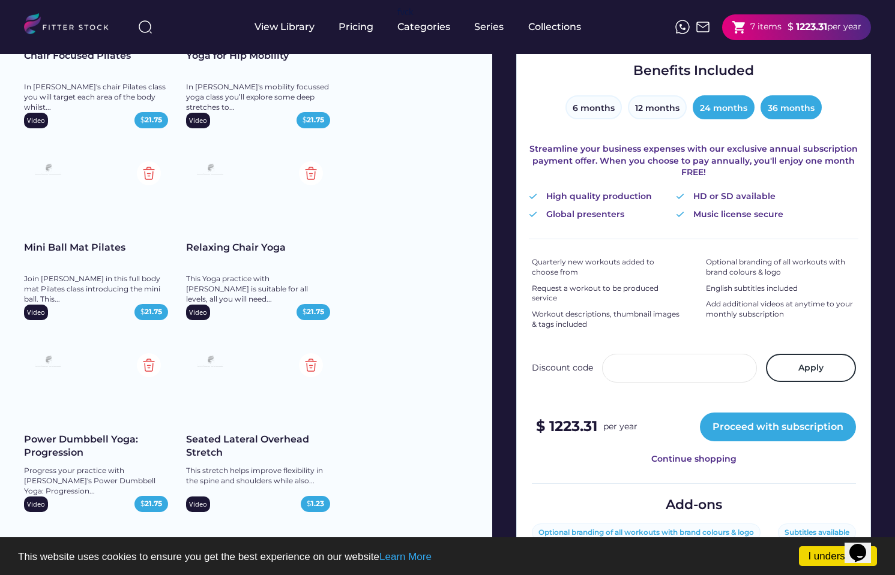
click at [784, 110] on button "36 months" at bounding box center [790, 107] width 61 height 24
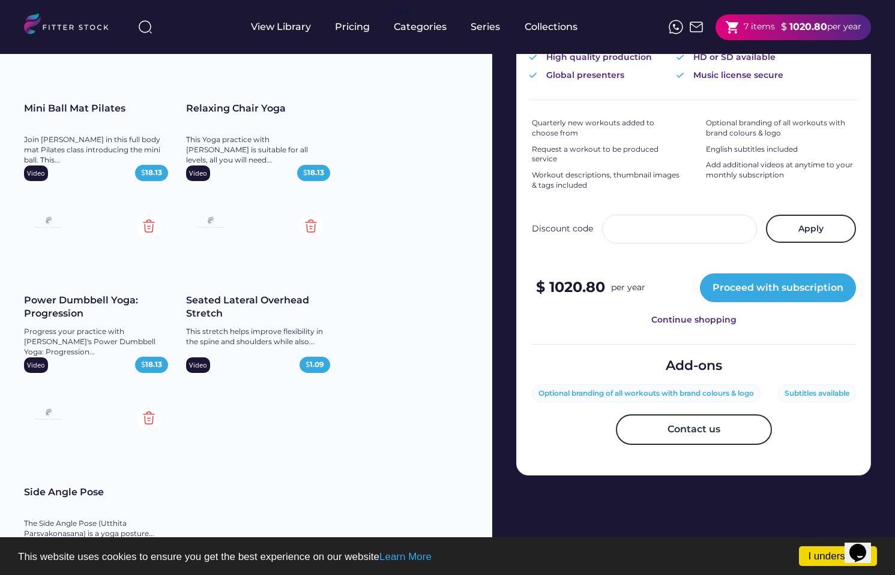
scroll to position [349, 0]
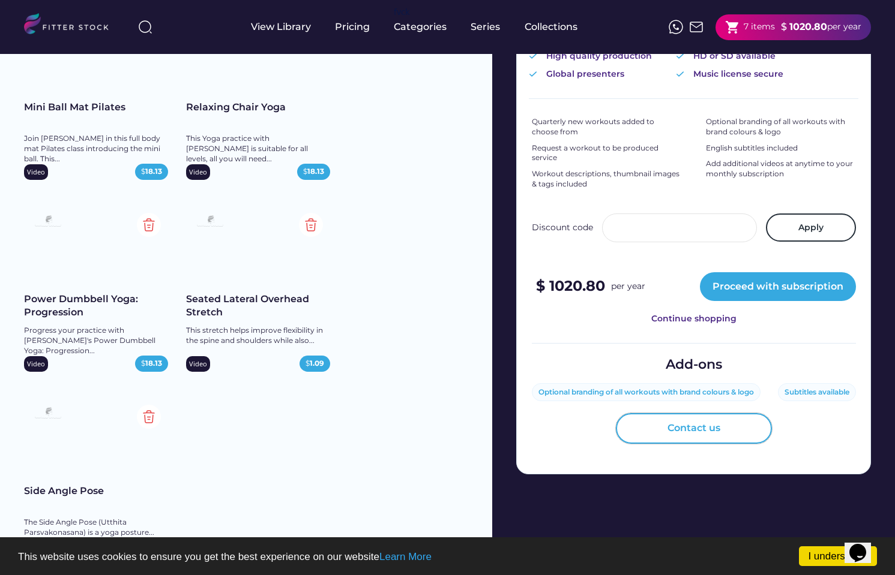
click at [655, 436] on button "Contact us" at bounding box center [694, 428] width 156 height 30
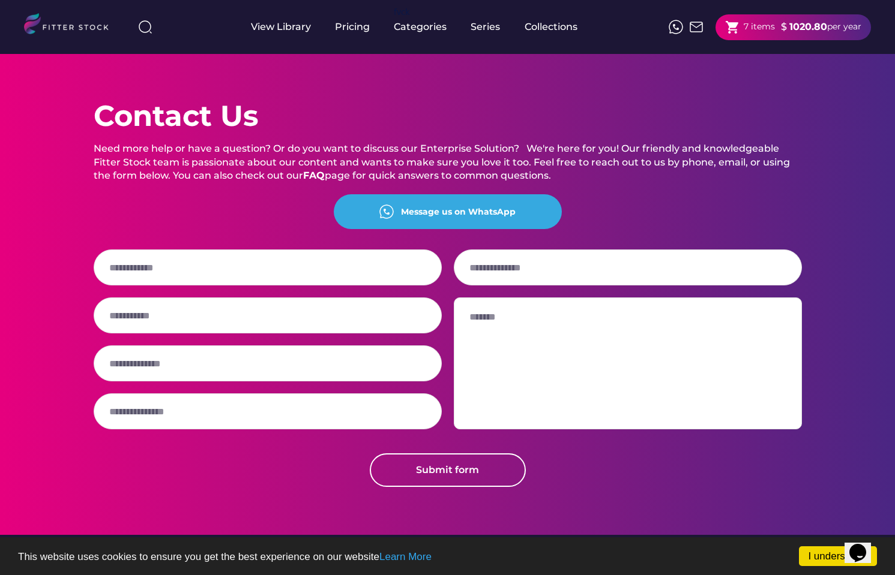
click at [418, 211] on div "Message us on WhatsApp" at bounding box center [458, 212] width 115 height 12
